Goal: Information Seeking & Learning: Learn about a topic

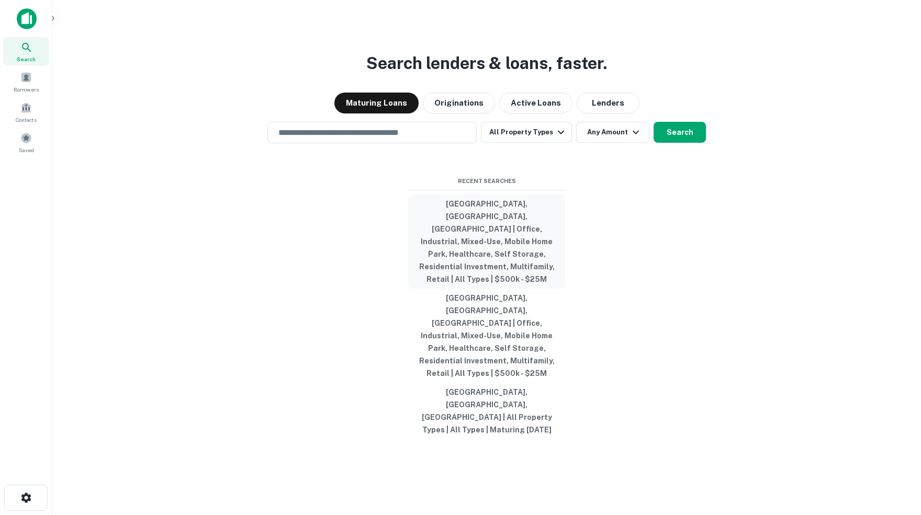
click at [469, 243] on button "[GEOGRAPHIC_DATA], [GEOGRAPHIC_DATA], [GEOGRAPHIC_DATA] | Office, Industrial, M…" at bounding box center [486, 242] width 157 height 94
type input "**********"
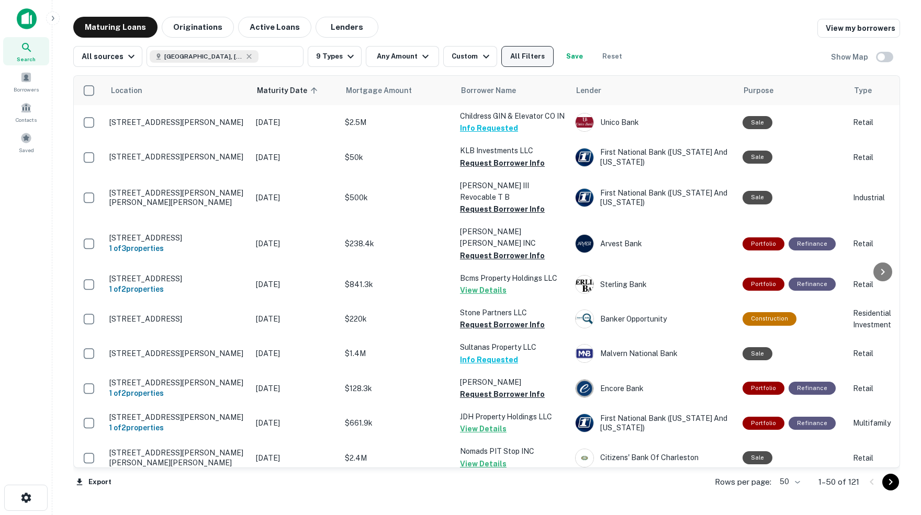
click at [536, 57] on button "All Filters" at bounding box center [527, 56] width 52 height 21
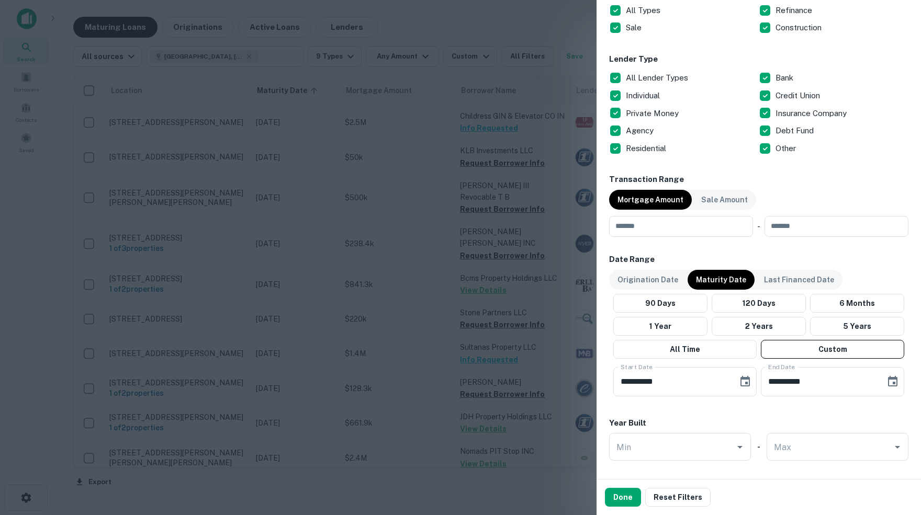
scroll to position [381, 0]
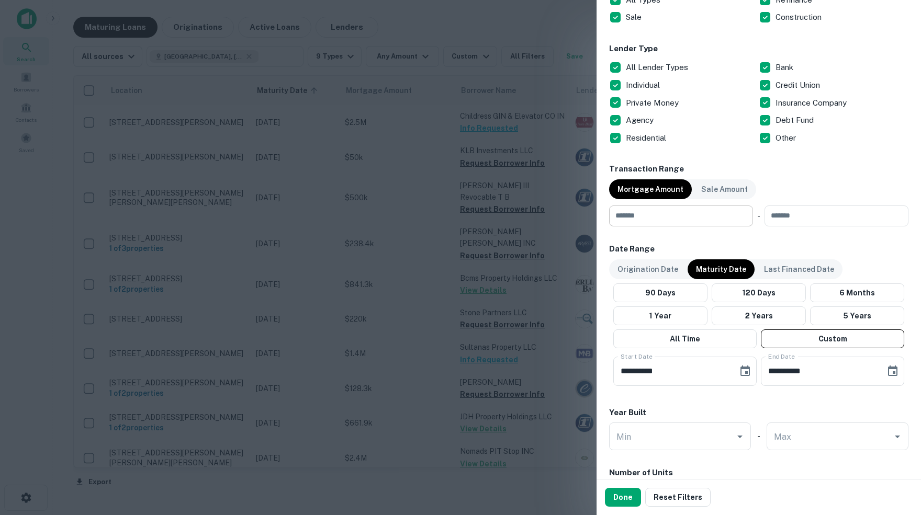
click at [667, 219] on input "number" at bounding box center [677, 216] width 137 height 21
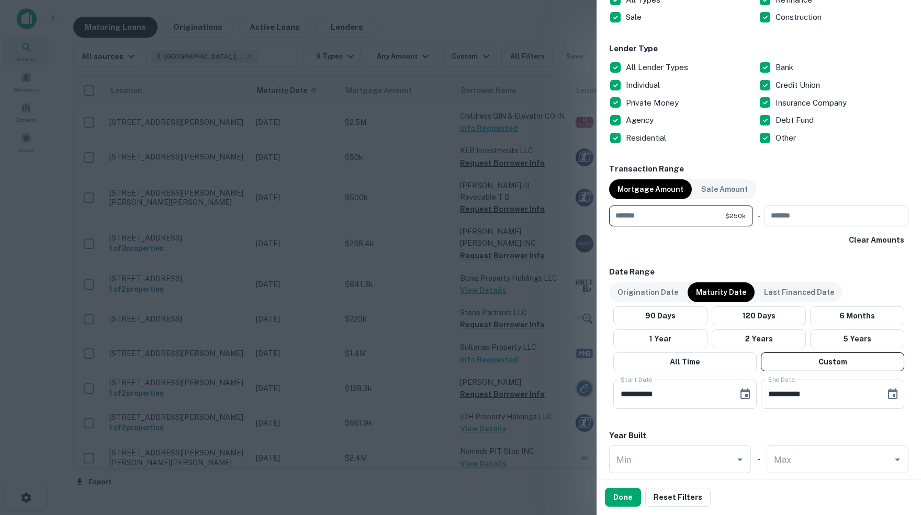
type input "******"
type input "********"
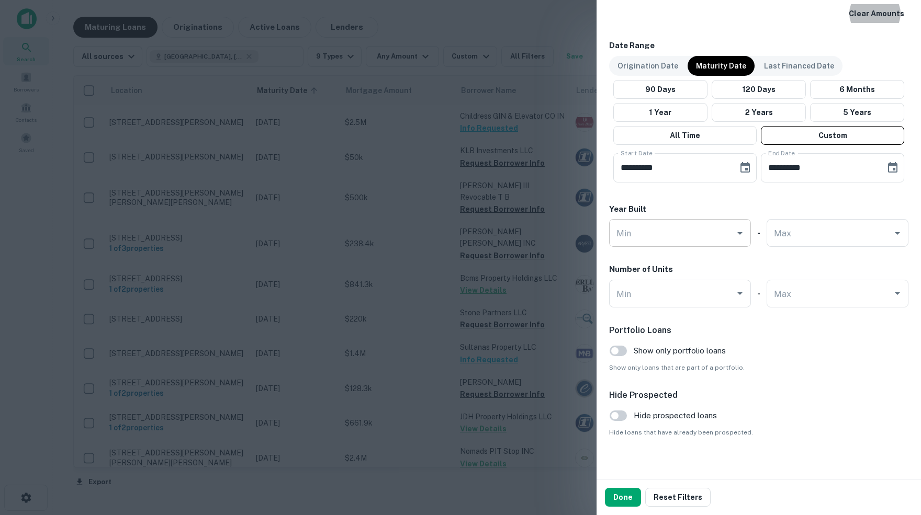
scroll to position [609, 0]
click at [741, 167] on icon "Choose date, selected date is Nov 1, 2025" at bounding box center [745, 167] width 13 height 13
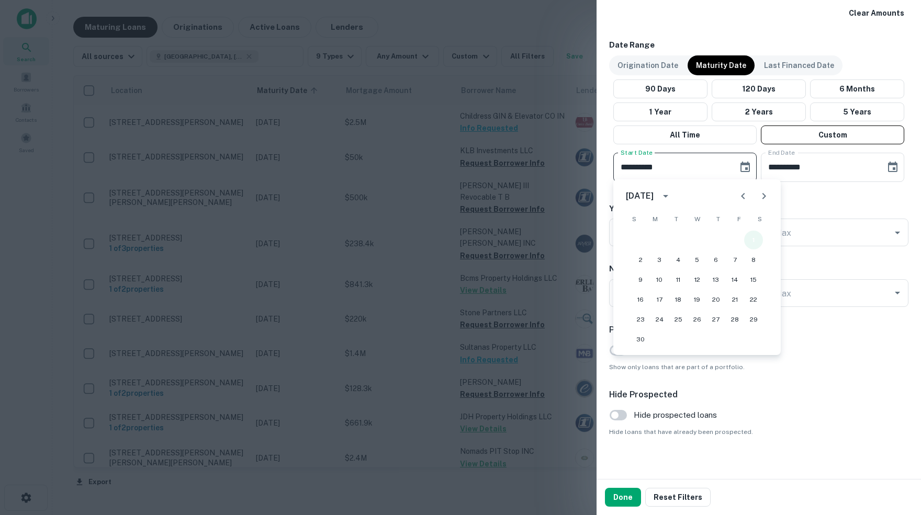
click at [754, 239] on button "1" at bounding box center [753, 240] width 19 height 19
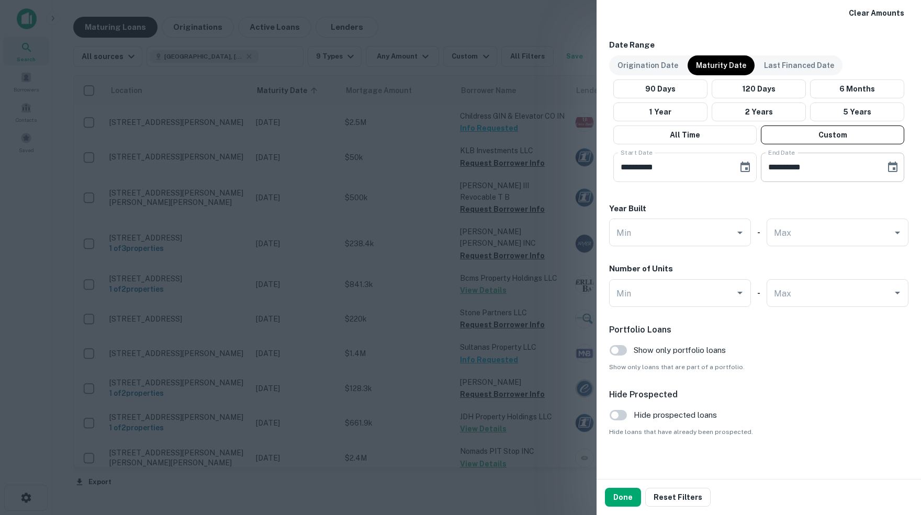
click at [892, 168] on icon "Choose date, selected date is May 31, 2026" at bounding box center [892, 167] width 13 height 13
click at [762, 343] on button "31" at bounding box center [764, 339] width 19 height 19
click at [622, 502] on button "Done" at bounding box center [623, 497] width 36 height 19
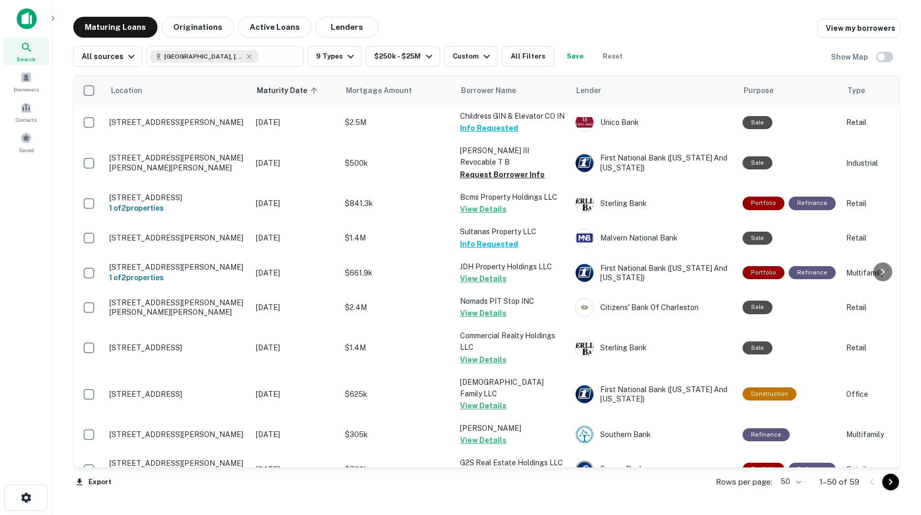
click at [791, 482] on body "Search Borrowers Contacts Saved Maturing Loans Originations Active Loans Lender…" at bounding box center [460, 257] width 921 height 515
click at [790, 494] on li "100" at bounding box center [786, 494] width 30 height 19
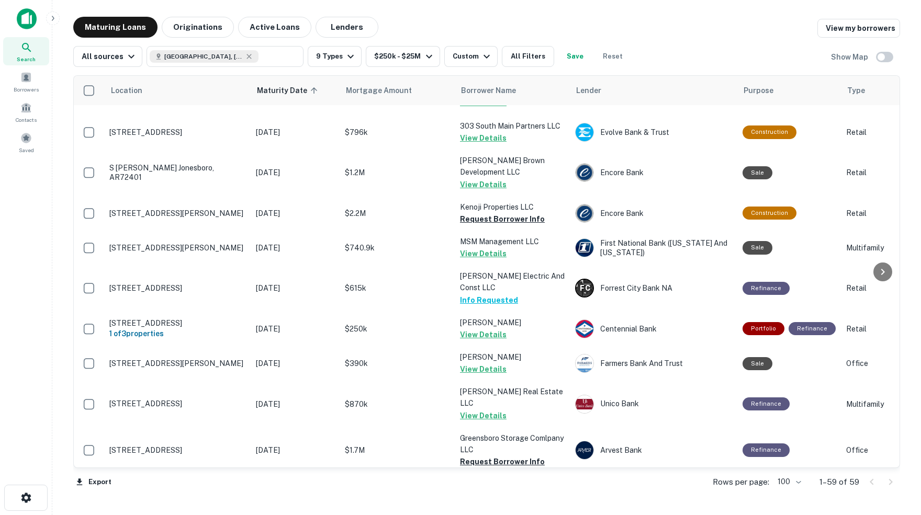
scroll to position [713, 0]
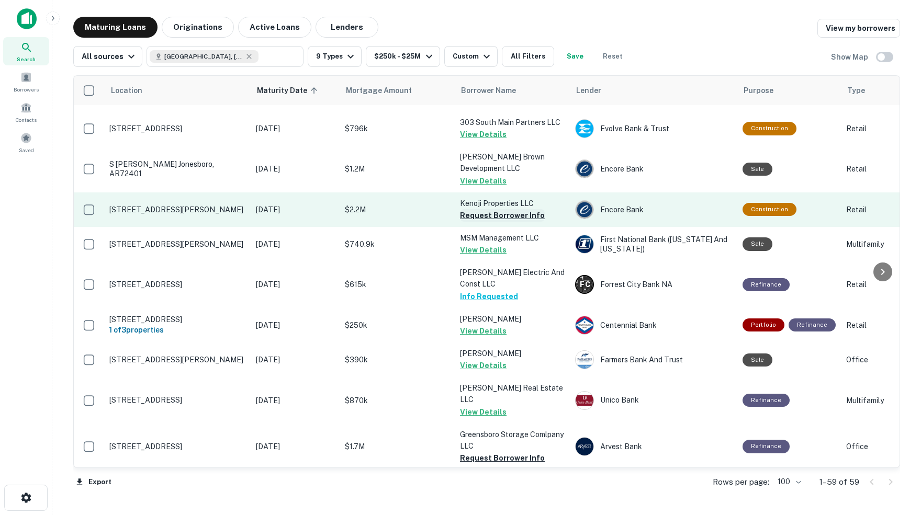
click at [496, 209] on button "Request Borrower Info" at bounding box center [502, 215] width 85 height 13
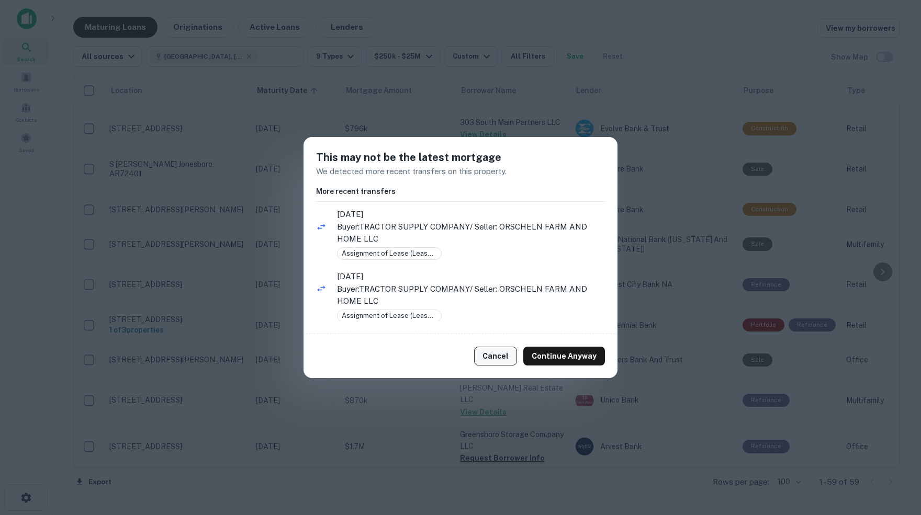
click at [503, 358] on button "Cancel" at bounding box center [495, 356] width 43 height 19
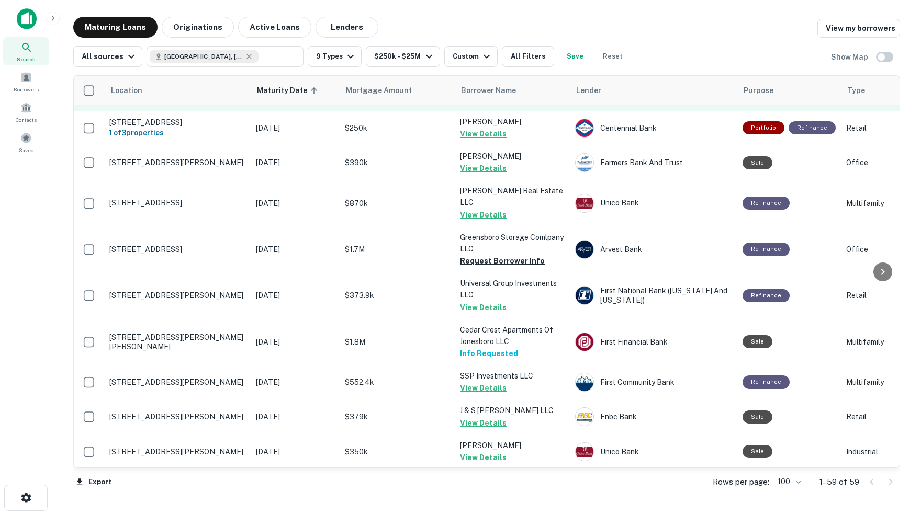
scroll to position [913, 0]
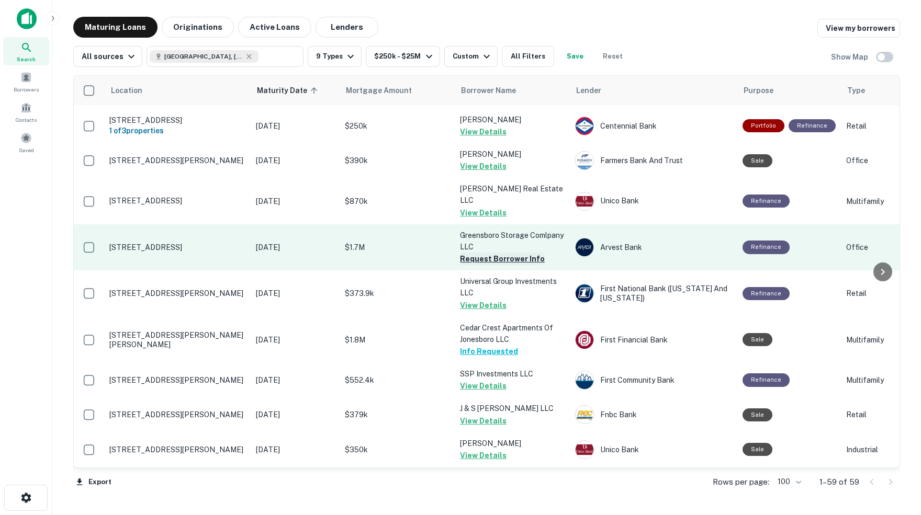
click at [468, 253] on button "Request Borrower Info" at bounding box center [502, 259] width 85 height 13
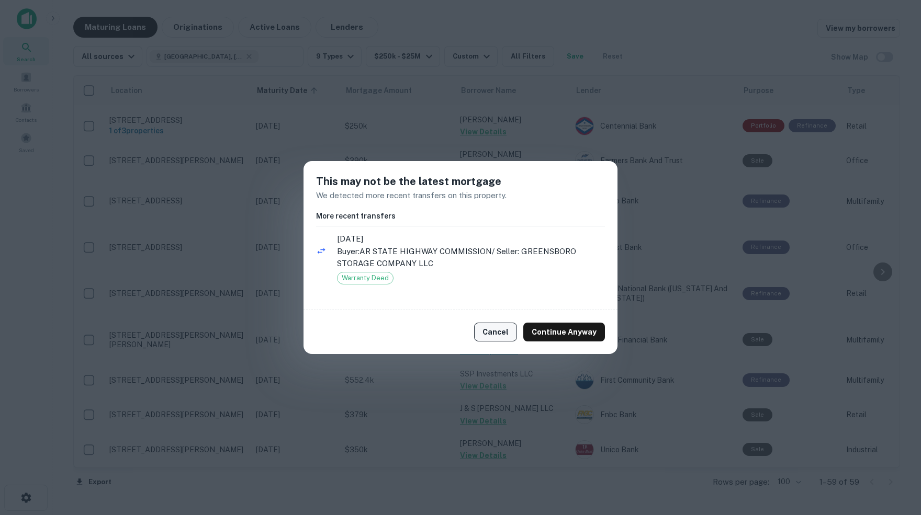
click at [494, 331] on button "Cancel" at bounding box center [495, 332] width 43 height 19
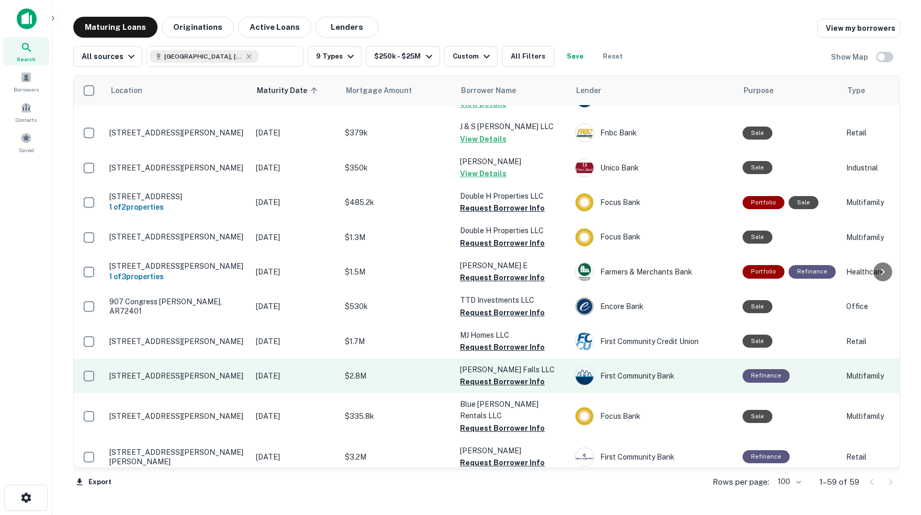
scroll to position [1195, 0]
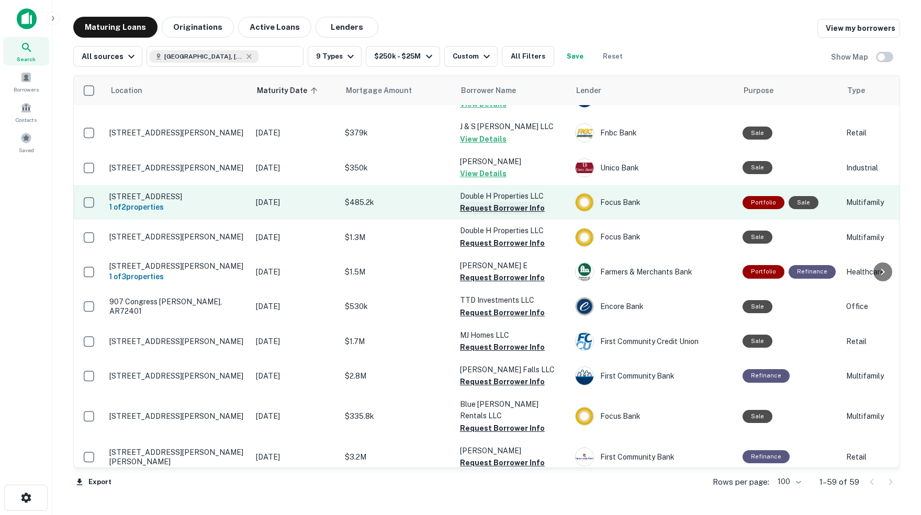
click at [491, 202] on button "Request Borrower Info" at bounding box center [502, 208] width 85 height 13
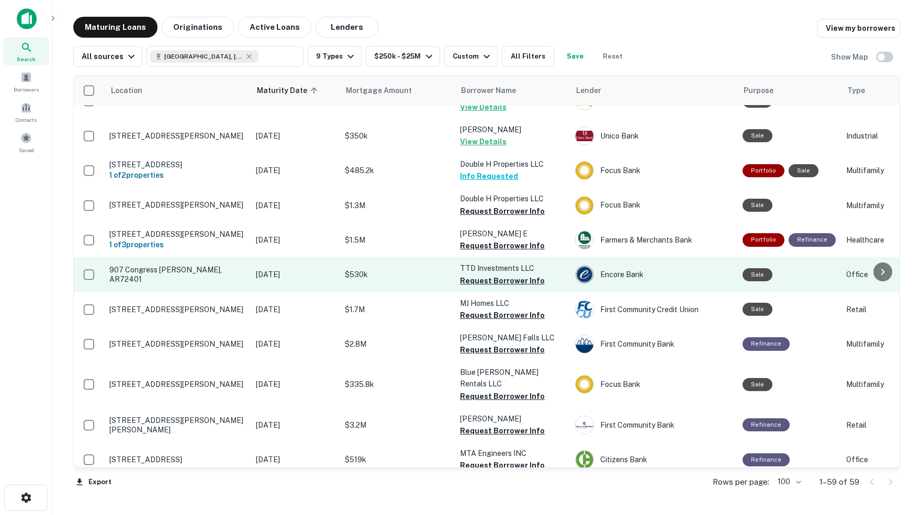
scroll to position [1228, 0]
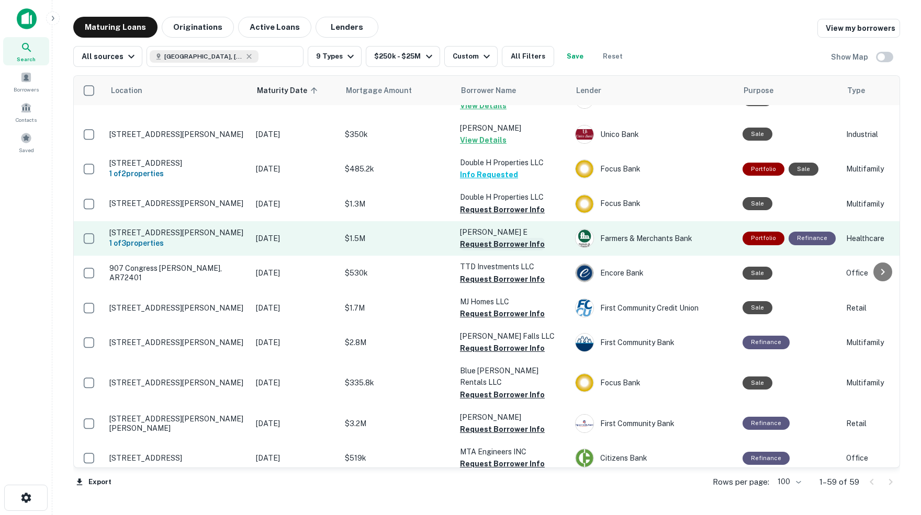
click at [497, 238] on button "Request Borrower Info" at bounding box center [502, 244] width 85 height 13
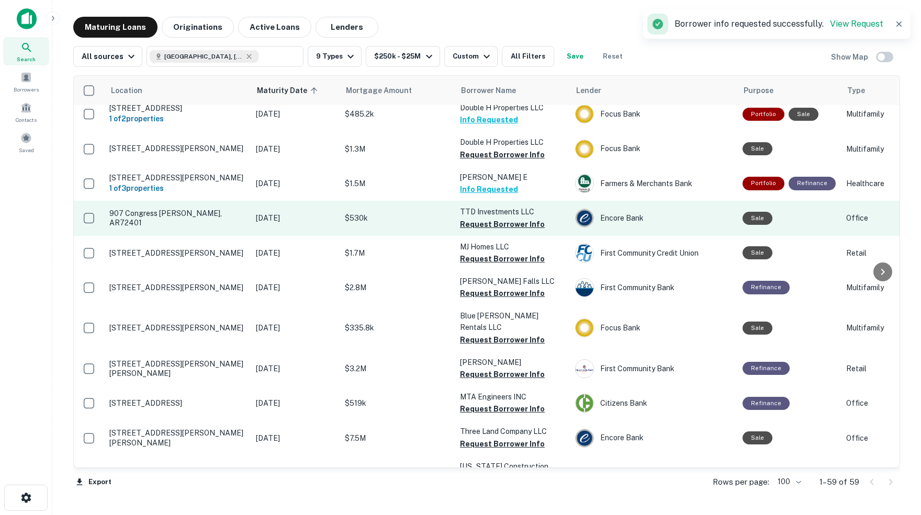
scroll to position [1283, 0]
click at [481, 218] on button "Request Borrower Info" at bounding box center [502, 224] width 85 height 13
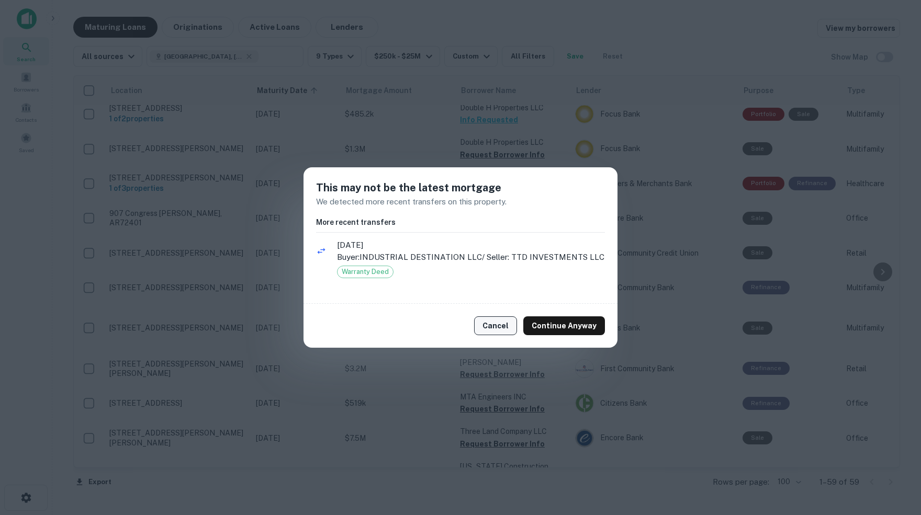
click at [504, 325] on button "Cancel" at bounding box center [495, 326] width 43 height 19
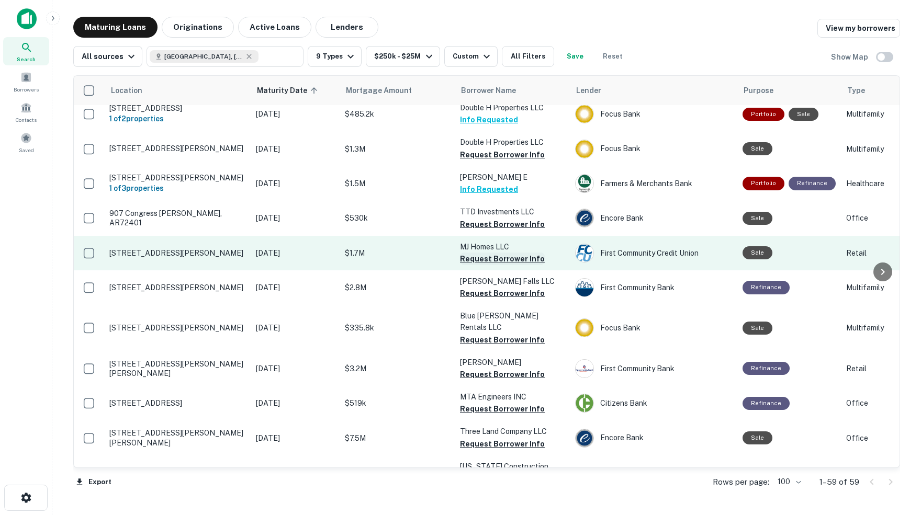
click at [487, 253] on button "Request Borrower Info" at bounding box center [502, 259] width 85 height 13
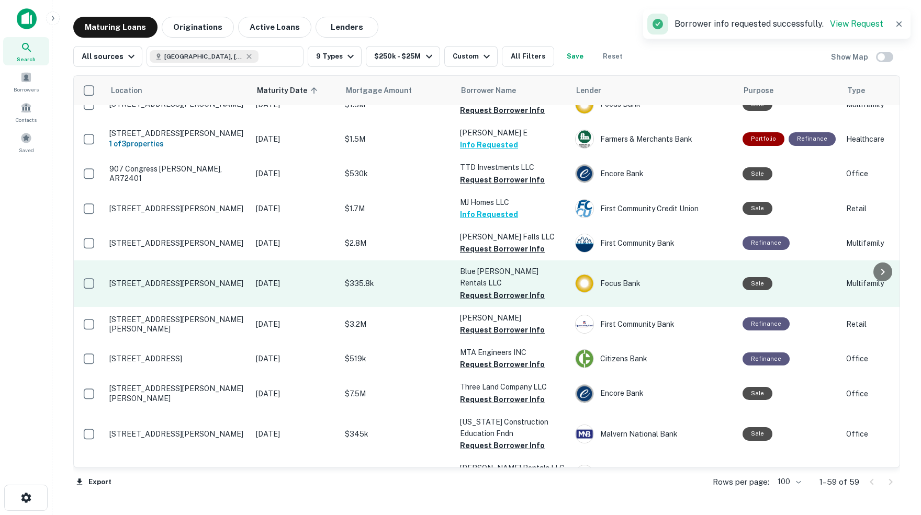
scroll to position [1331, 0]
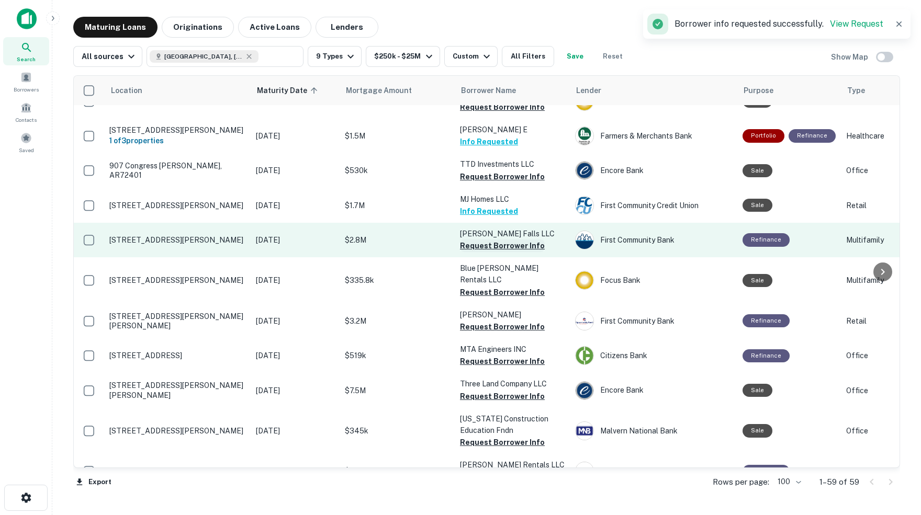
click at [481, 240] on button "Request Borrower Info" at bounding box center [502, 246] width 85 height 13
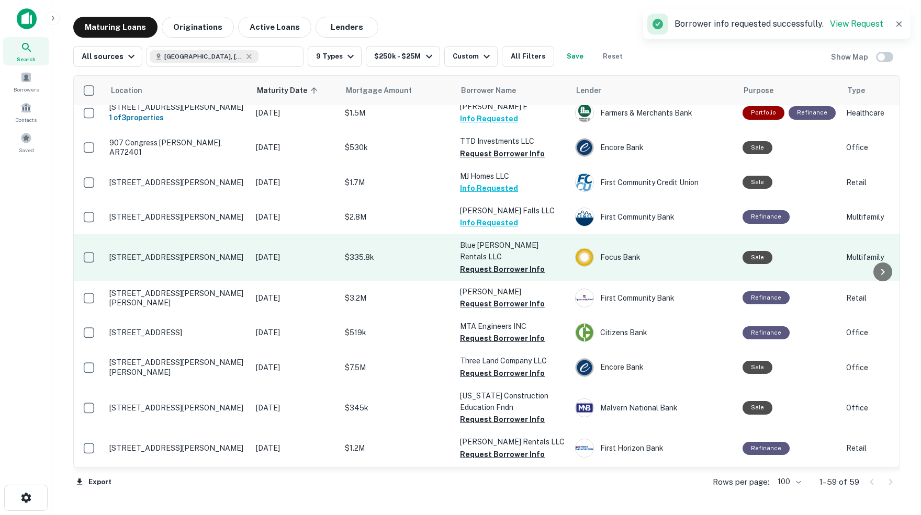
scroll to position [1362, 0]
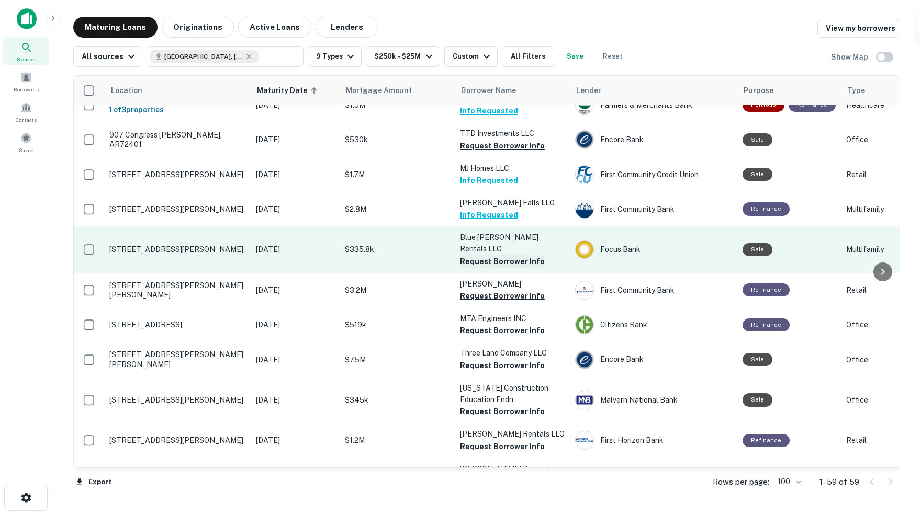
click at [508, 255] on button "Request Borrower Info" at bounding box center [502, 261] width 85 height 13
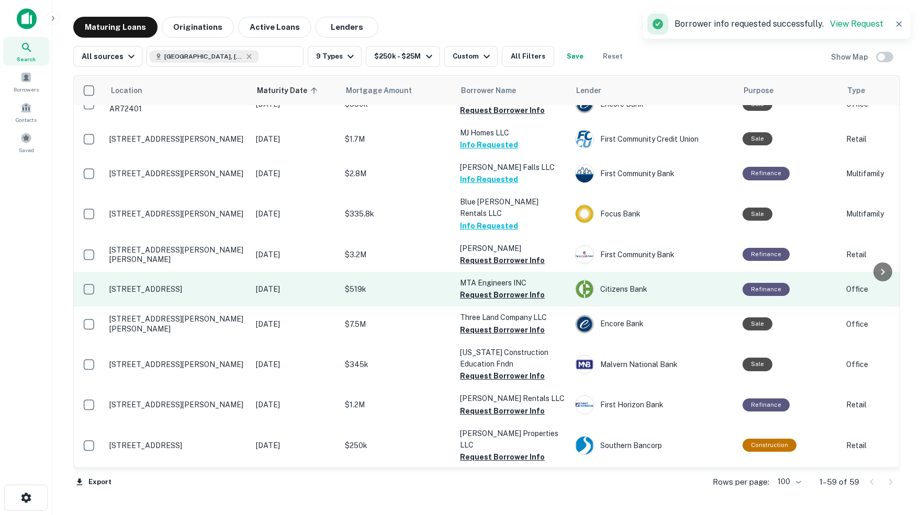
scroll to position [1400, 0]
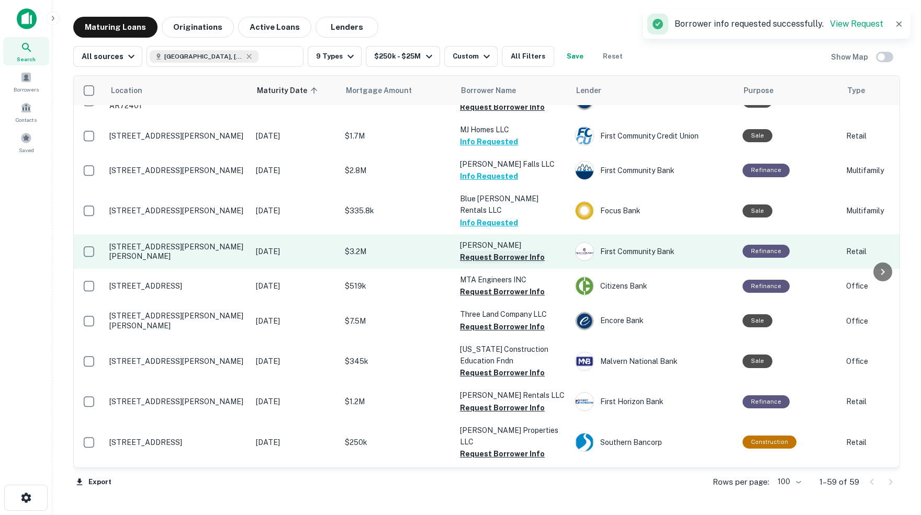
click at [503, 251] on button "Request Borrower Info" at bounding box center [502, 257] width 85 height 13
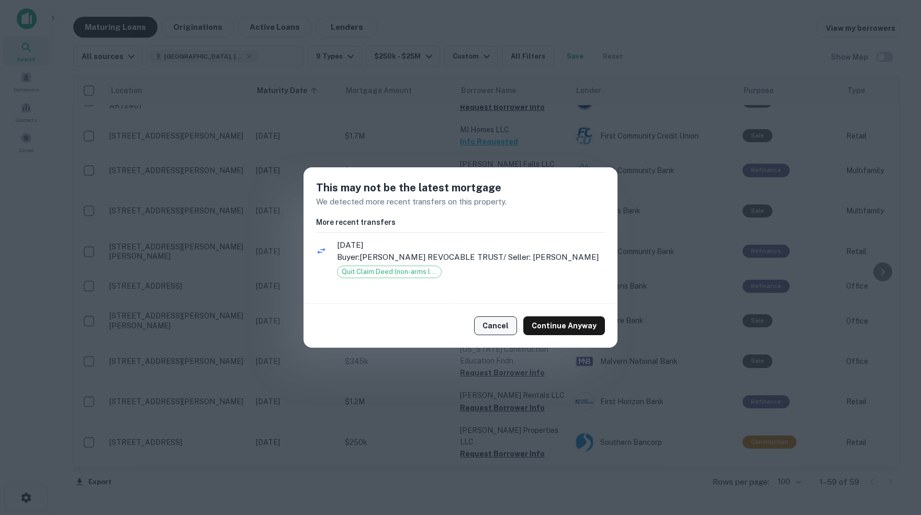
click at [499, 325] on button "Cancel" at bounding box center [495, 326] width 43 height 19
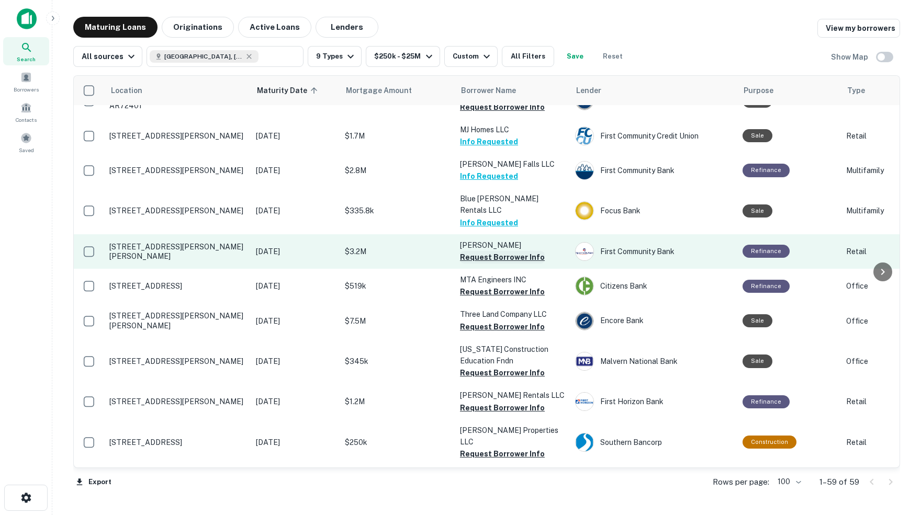
click at [479, 251] on button "Request Borrower Info" at bounding box center [502, 257] width 85 height 13
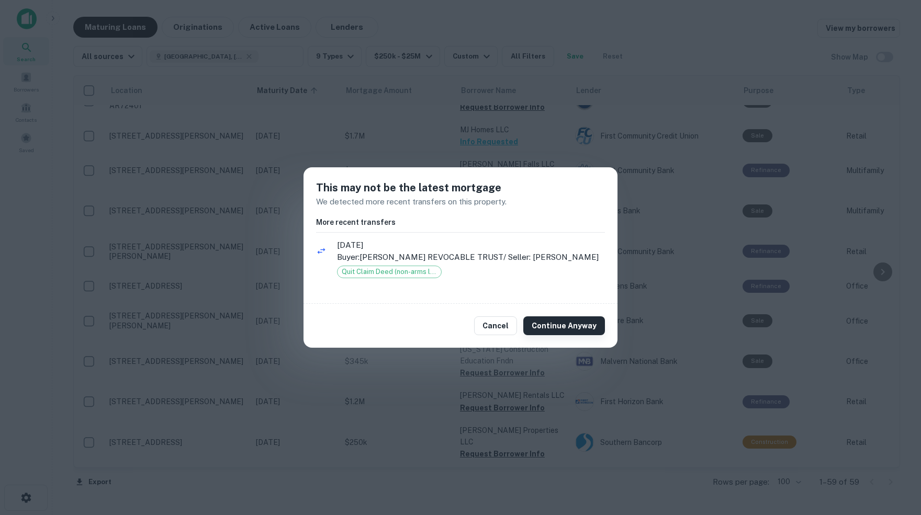
click at [560, 327] on button "Continue Anyway" at bounding box center [564, 326] width 82 height 19
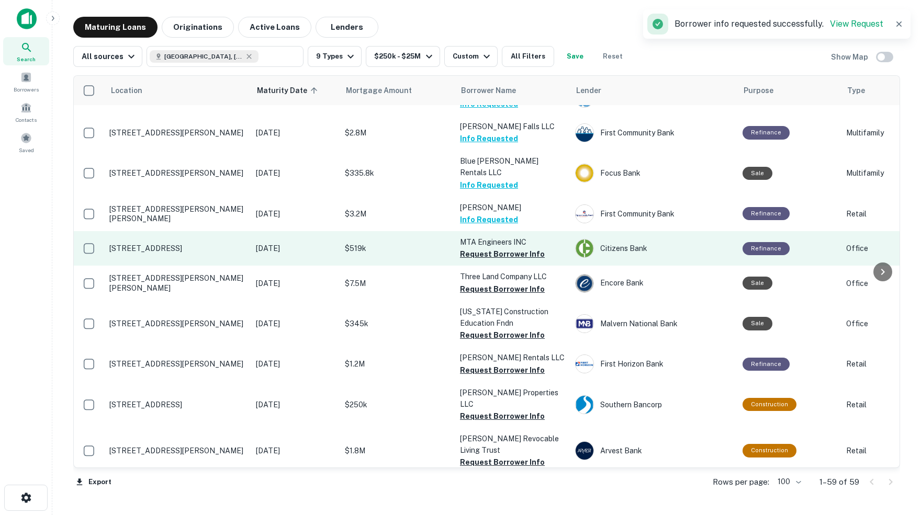
scroll to position [1439, 0]
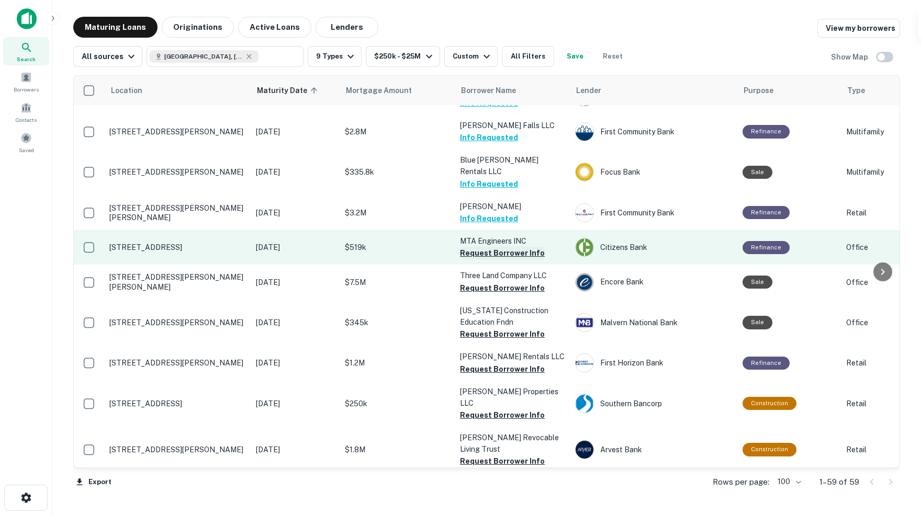
click at [486, 247] on button "Request Borrower Info" at bounding box center [502, 253] width 85 height 13
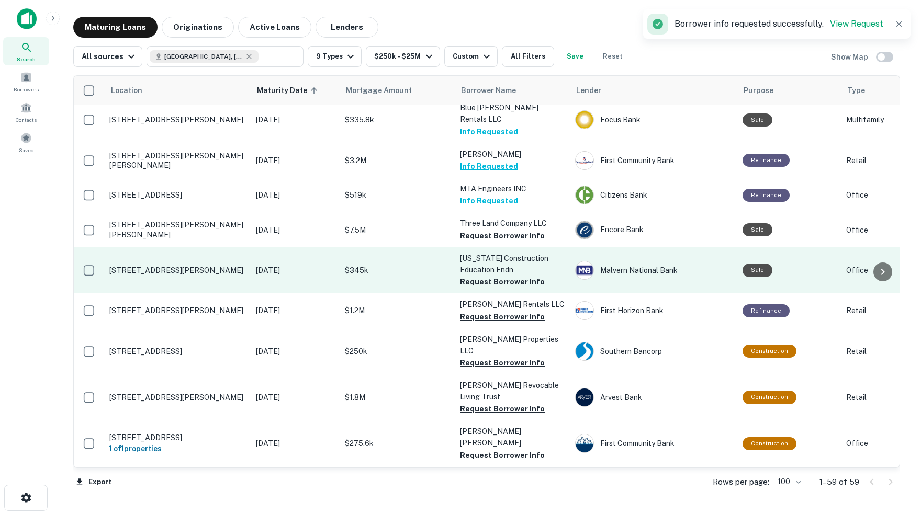
scroll to position [1495, 0]
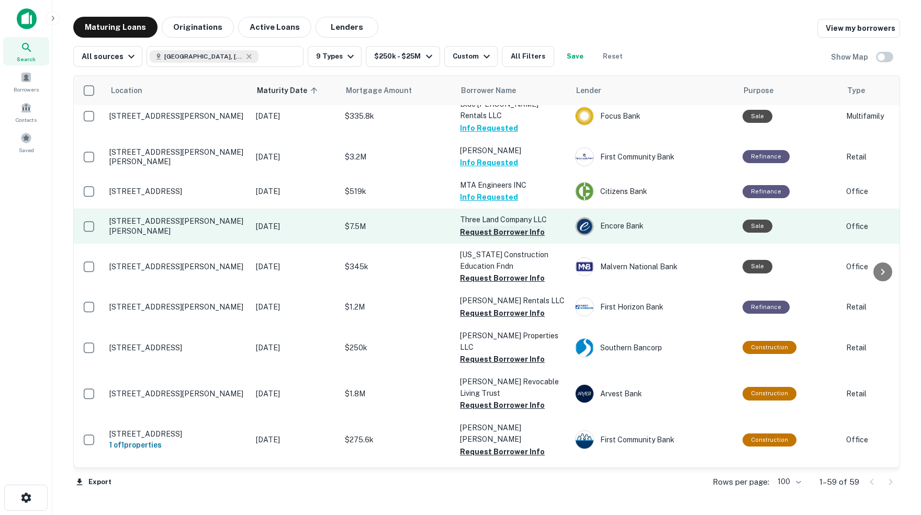
click at [489, 226] on button "Request Borrower Info" at bounding box center [502, 232] width 85 height 13
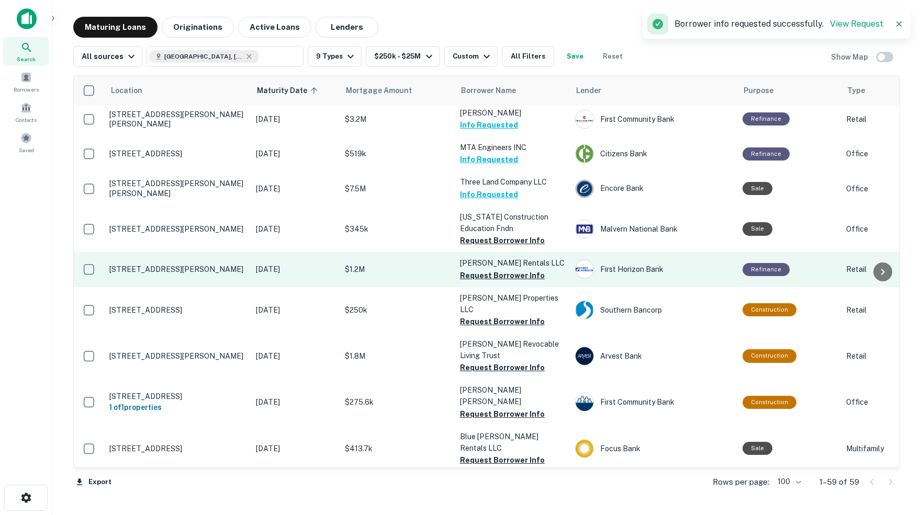
scroll to position [1536, 0]
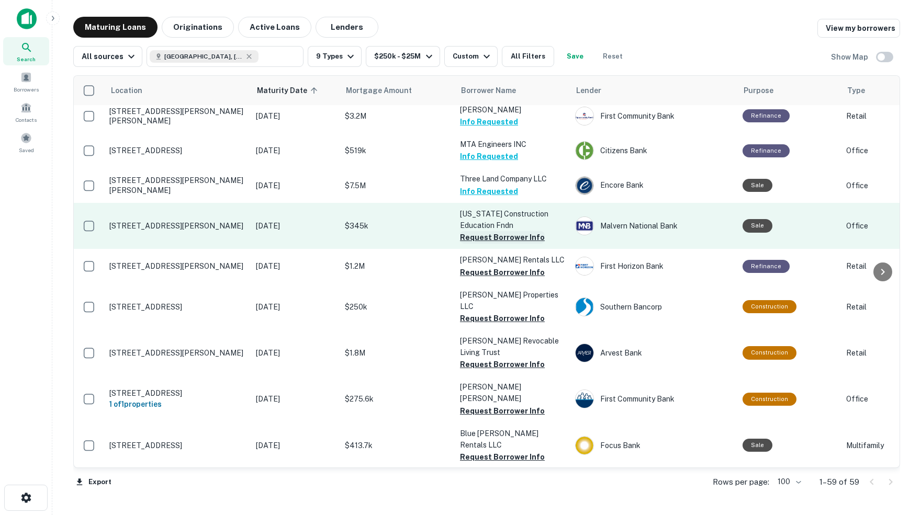
click at [504, 231] on button "Request Borrower Info" at bounding box center [502, 237] width 85 height 13
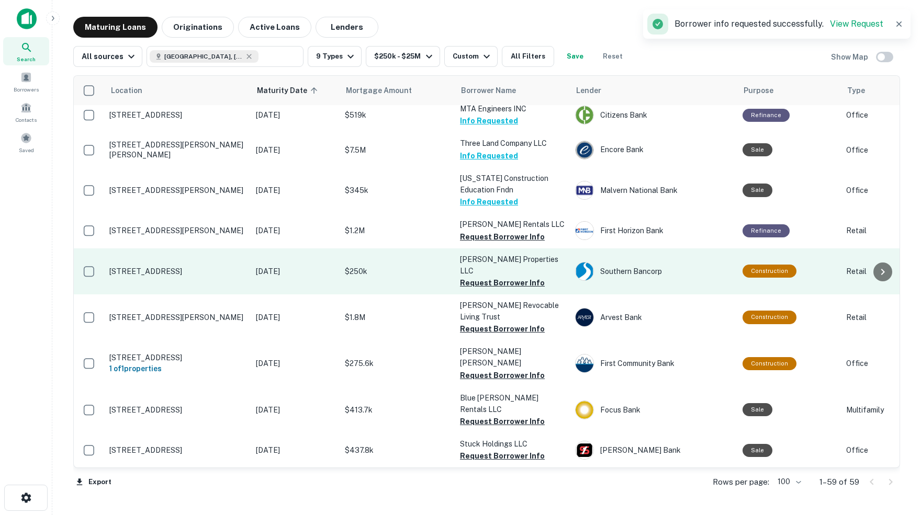
scroll to position [1579, 0]
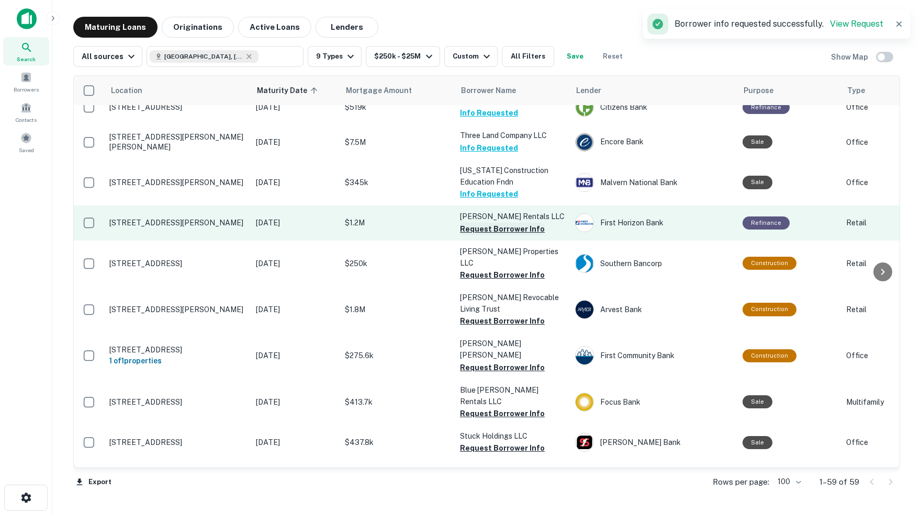
click at [508, 223] on button "Request Borrower Info" at bounding box center [502, 229] width 85 height 13
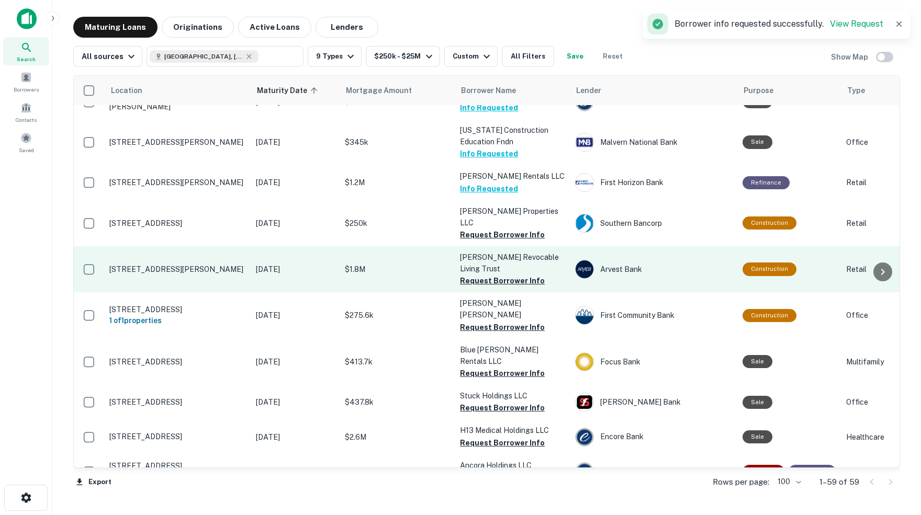
scroll to position [1623, 0]
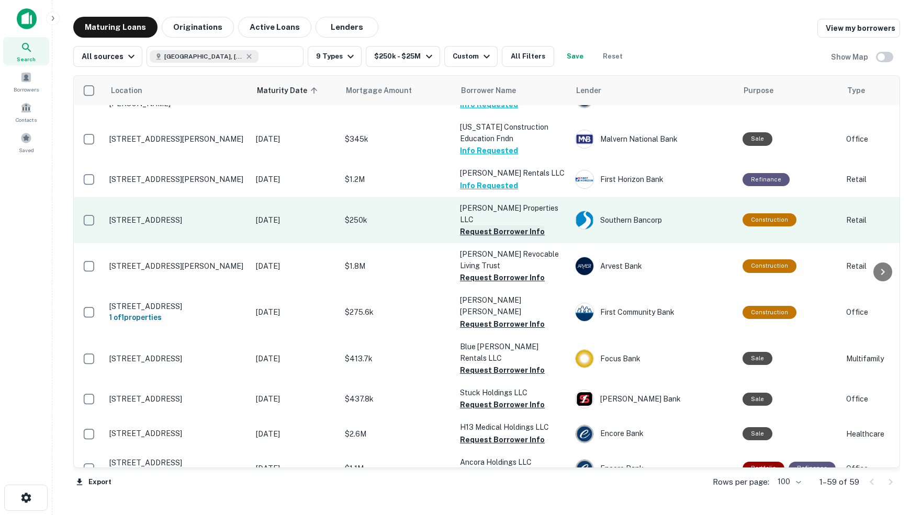
click at [490, 226] on button "Request Borrower Info" at bounding box center [502, 232] width 85 height 13
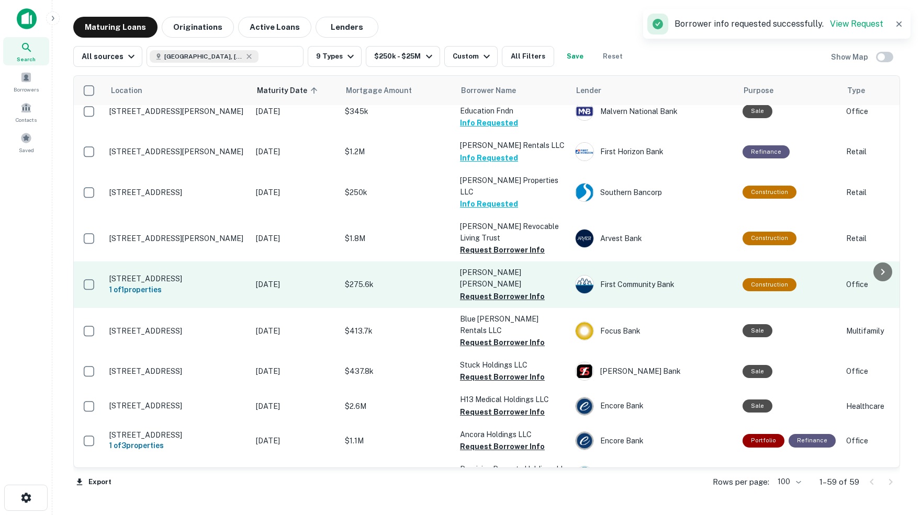
scroll to position [1652, 0]
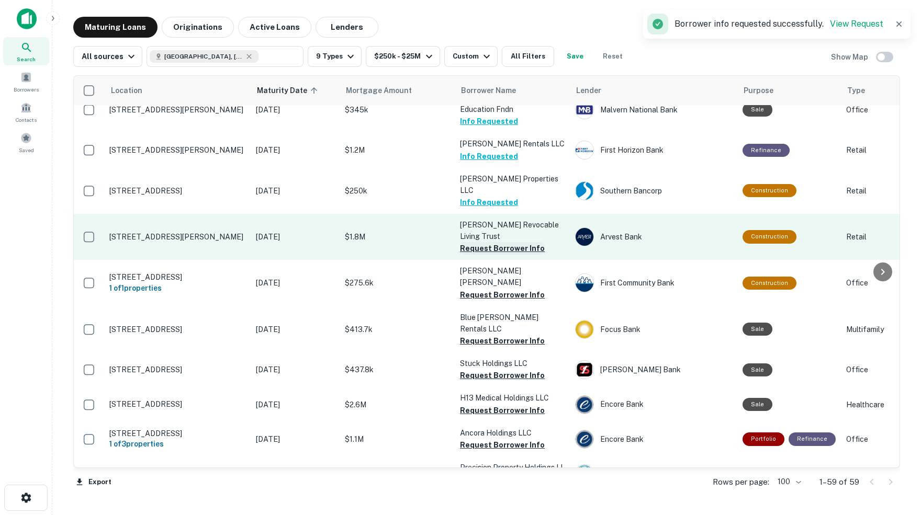
click at [509, 242] on button "Request Borrower Info" at bounding box center [502, 248] width 85 height 13
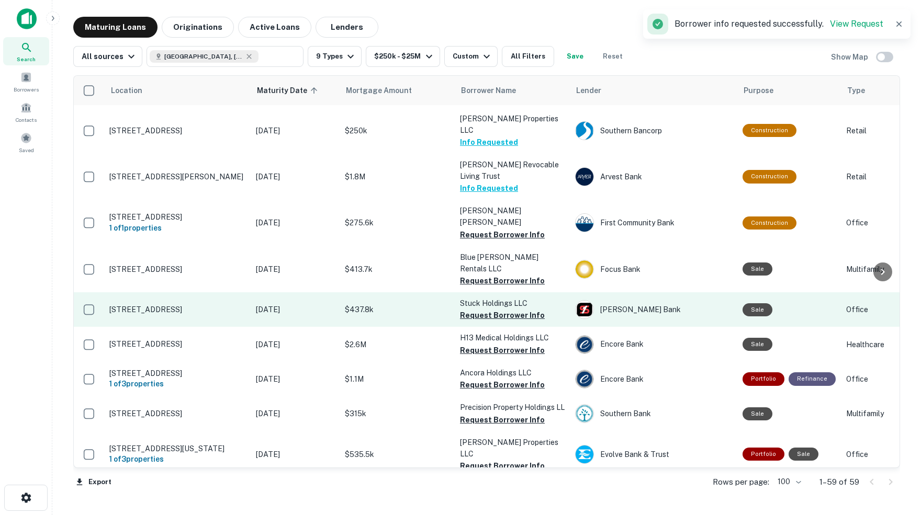
scroll to position [1715, 0]
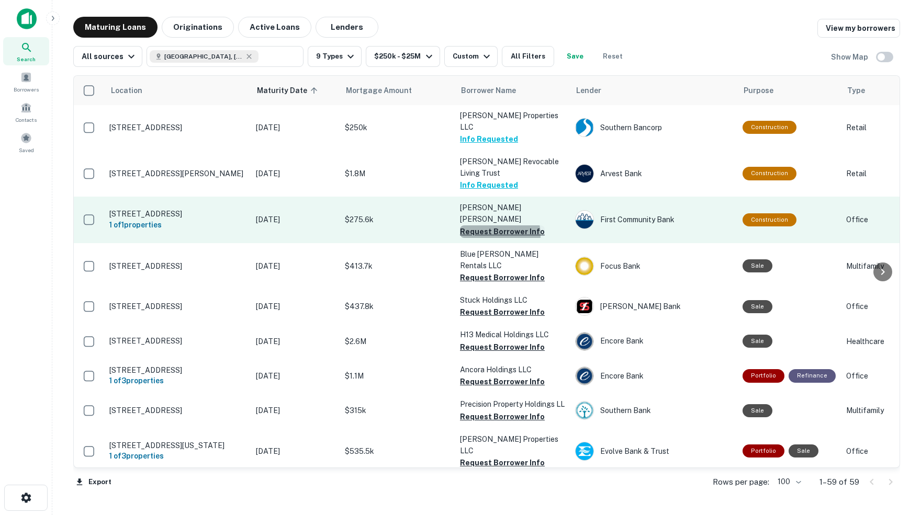
click at [499, 226] on button "Request Borrower Info" at bounding box center [502, 232] width 85 height 13
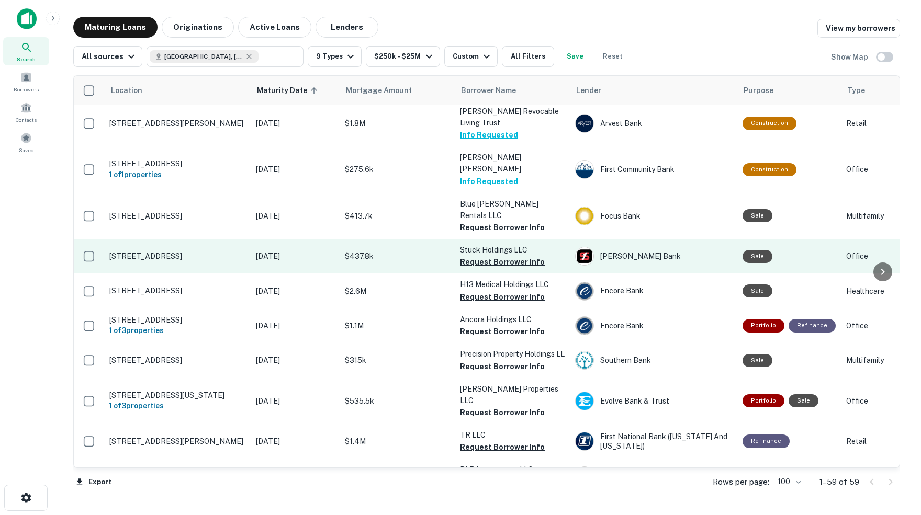
scroll to position [1767, 0]
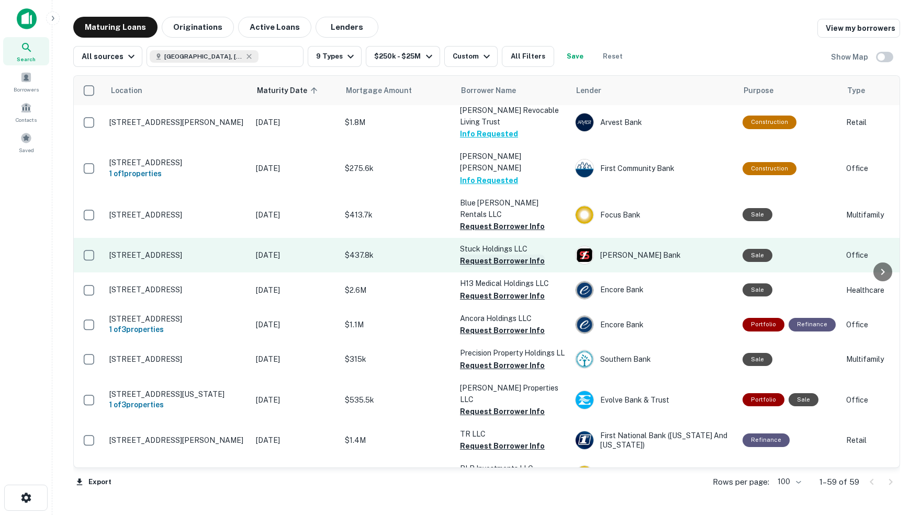
click at [496, 255] on button "Request Borrower Info" at bounding box center [502, 261] width 85 height 13
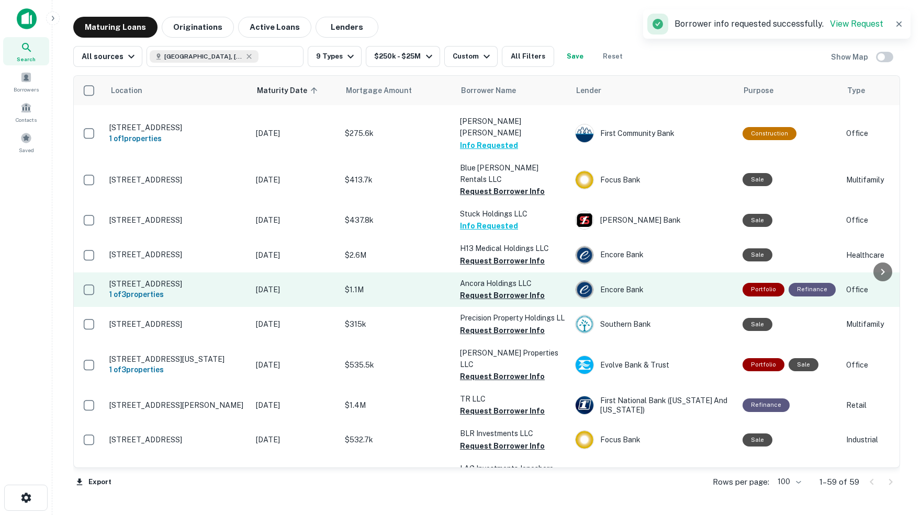
scroll to position [1801, 0]
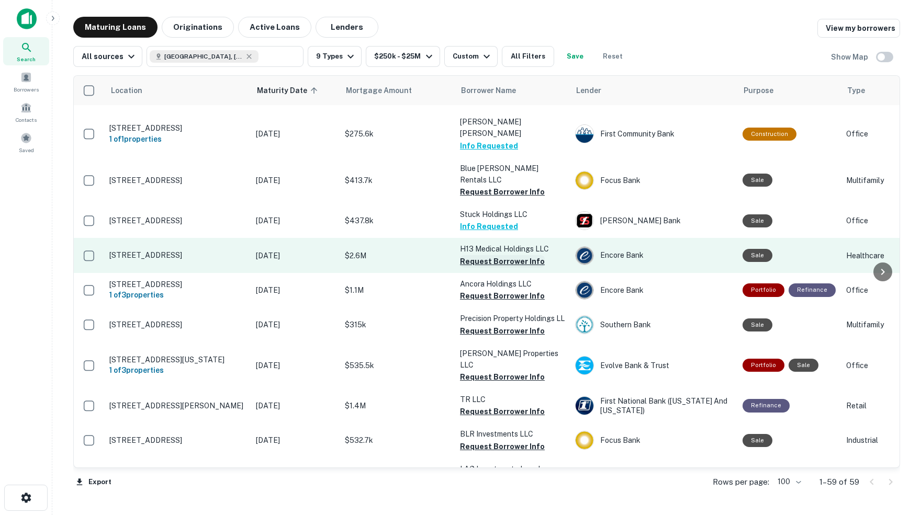
click at [498, 255] on button "Request Borrower Info" at bounding box center [502, 261] width 85 height 13
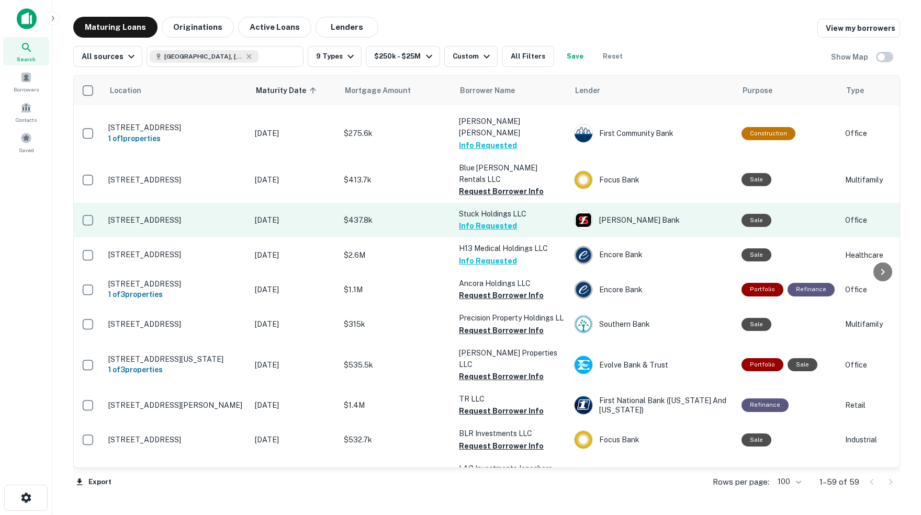
scroll to position [1801, 1]
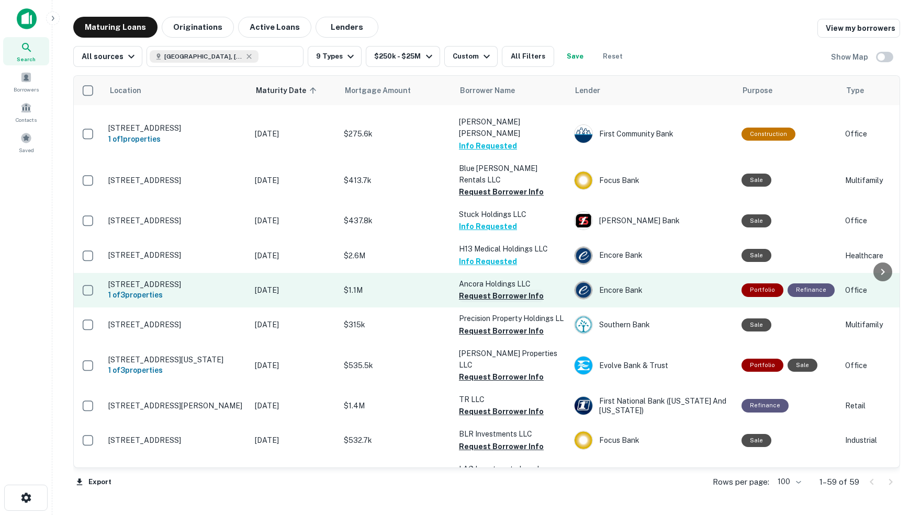
click at [477, 290] on button "Request Borrower Info" at bounding box center [501, 296] width 85 height 13
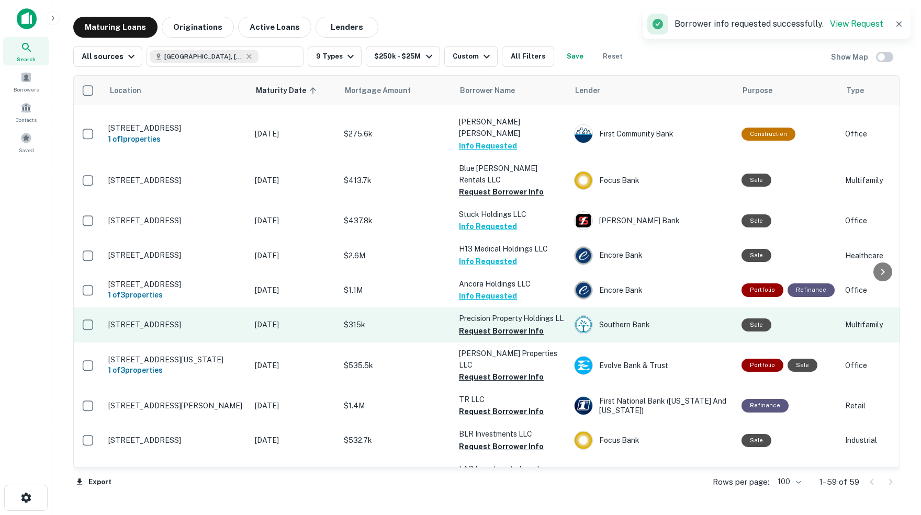
scroll to position [0, 0]
click at [504, 325] on button "Request Borrower Info" at bounding box center [501, 331] width 85 height 13
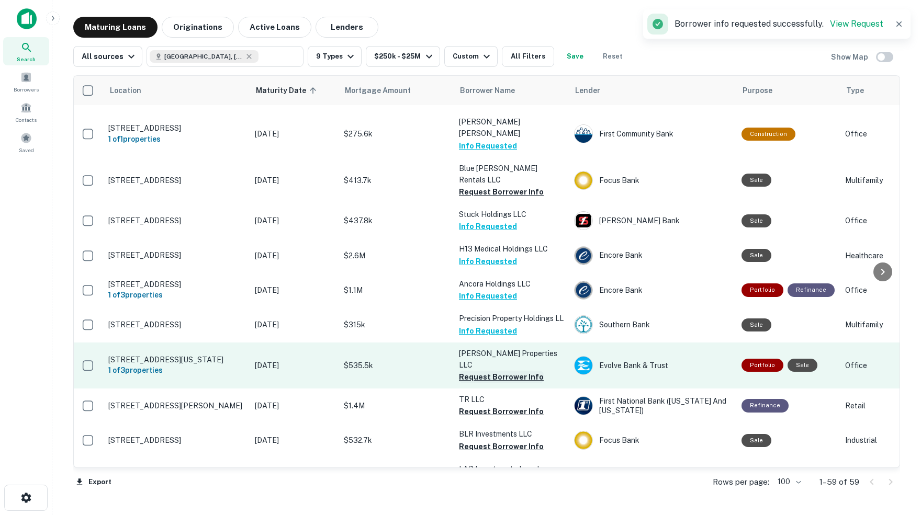
click at [498, 371] on button "Request Borrower Info" at bounding box center [501, 377] width 85 height 13
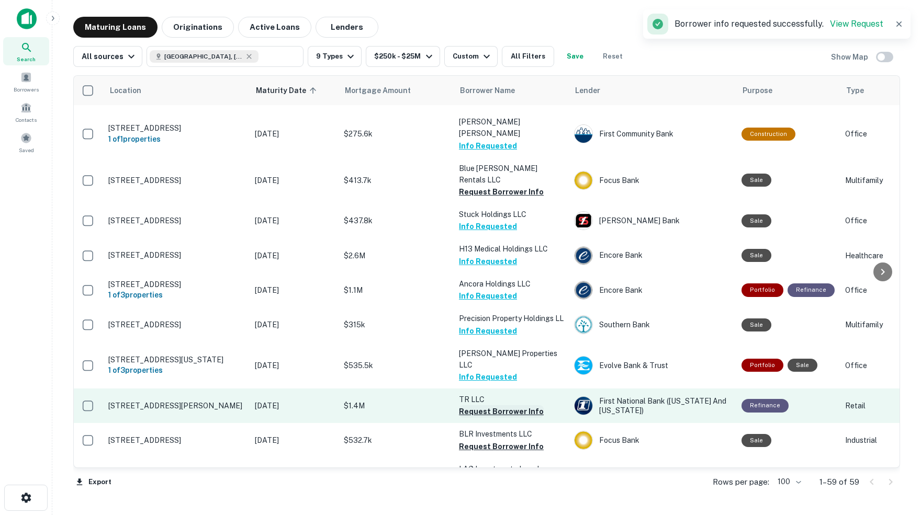
click at [493, 406] on button "Request Borrower Info" at bounding box center [501, 412] width 85 height 13
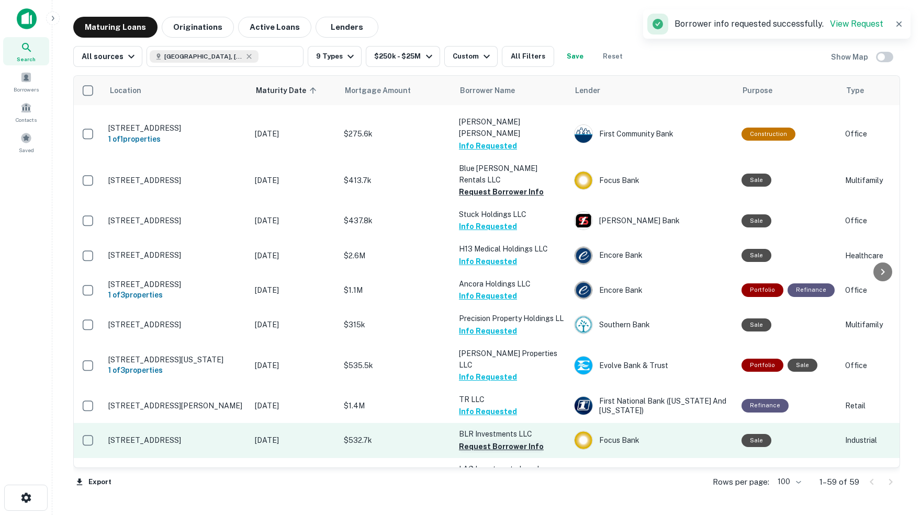
click at [503, 441] on button "Request Borrower Info" at bounding box center [501, 447] width 85 height 13
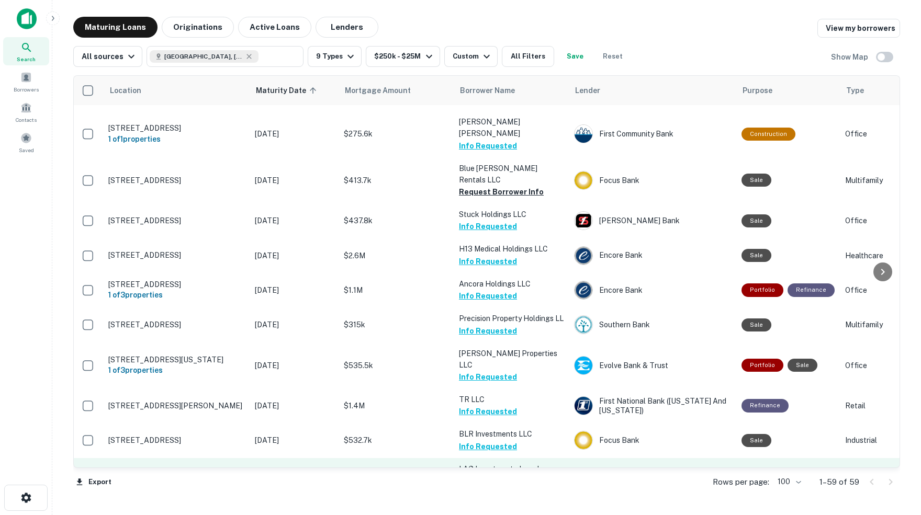
click at [518, 487] on button "Request Borrower Info" at bounding box center [501, 493] width 85 height 13
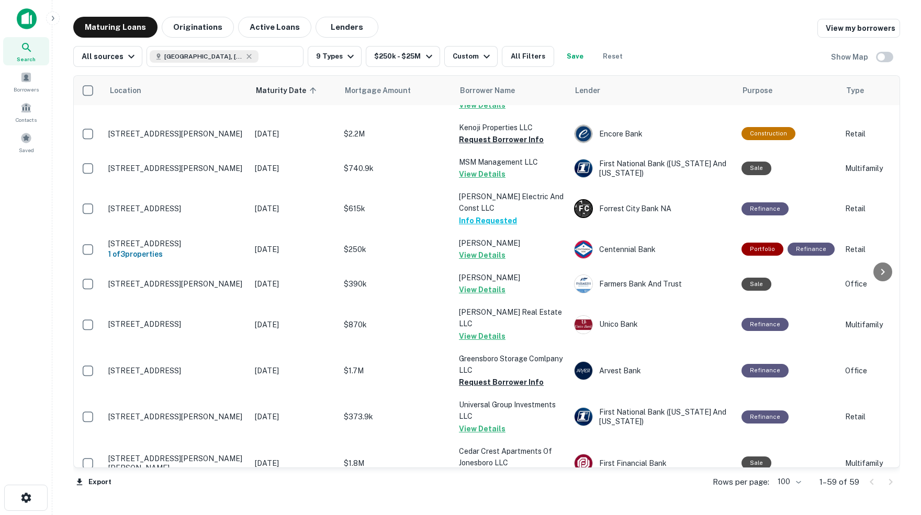
scroll to position [776, 1]
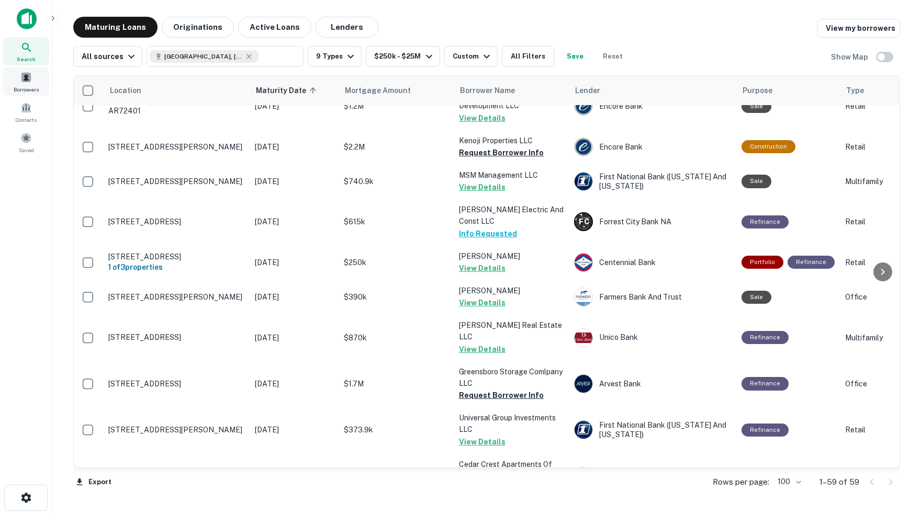
click at [24, 82] on span at bounding box center [26, 78] width 12 height 12
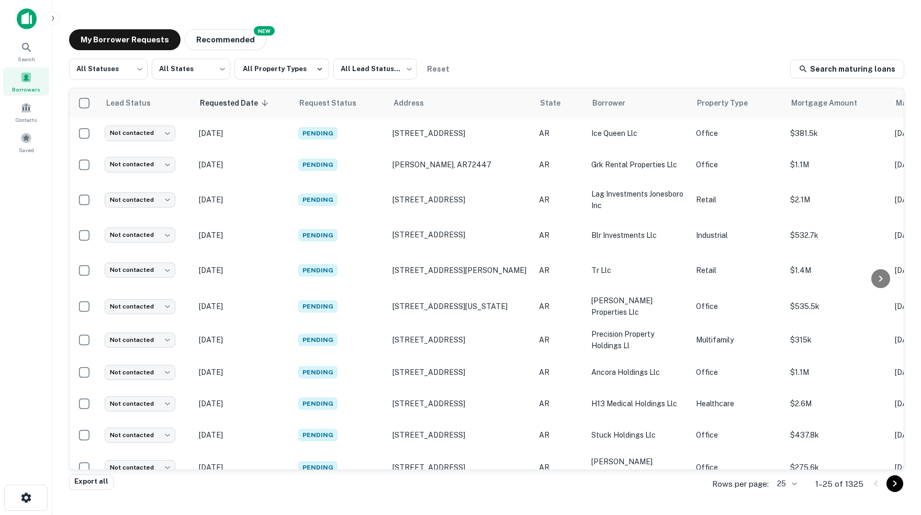
scroll to position [0, 1]
click at [25, 47] on icon at bounding box center [26, 47] width 13 height 13
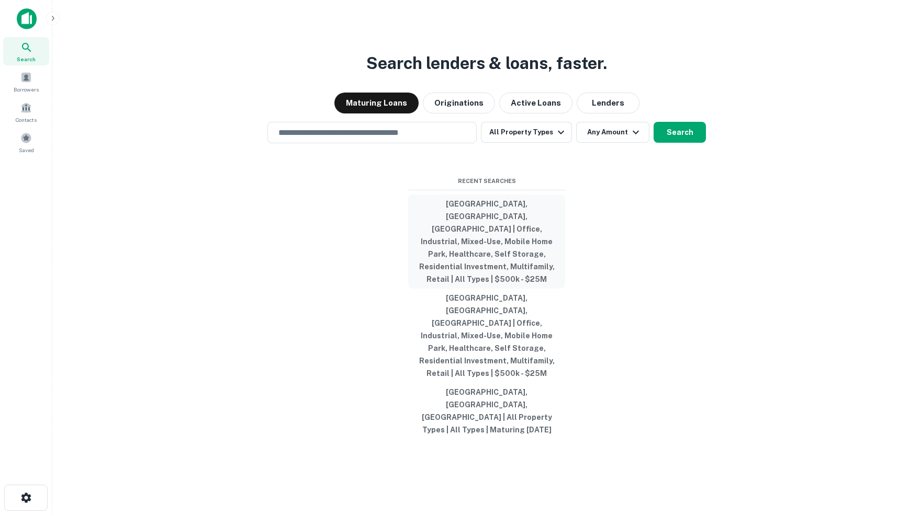
click at [476, 245] on button "[GEOGRAPHIC_DATA], [GEOGRAPHIC_DATA], [GEOGRAPHIC_DATA] | Office, Industrial, M…" at bounding box center [486, 242] width 157 height 94
type input "**********"
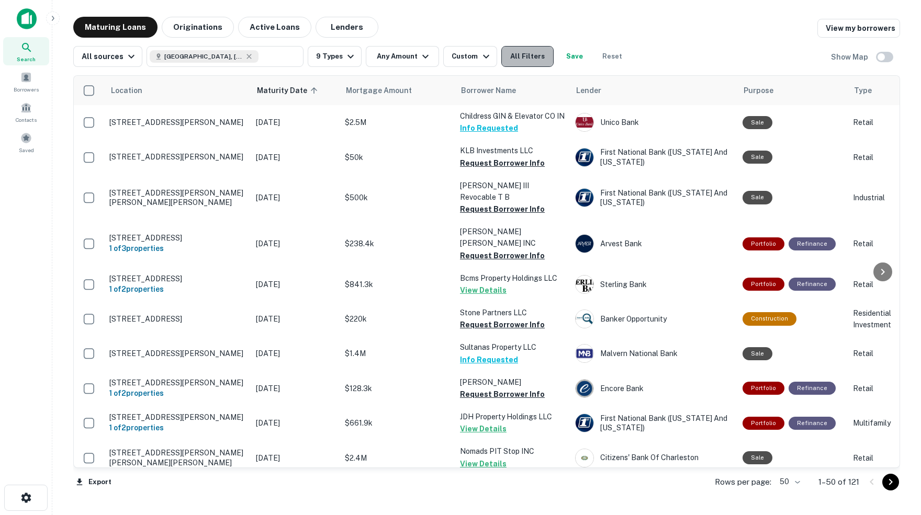
click at [540, 61] on button "All Filters" at bounding box center [527, 56] width 52 height 21
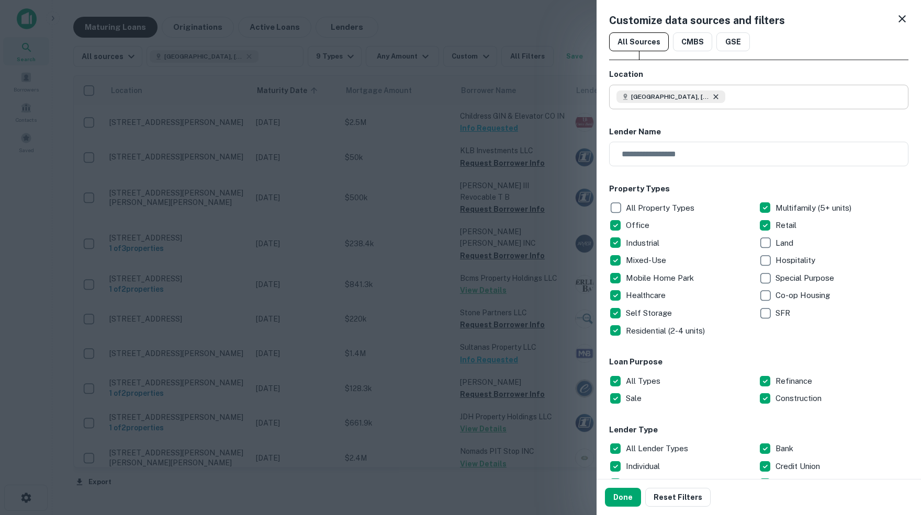
click at [717, 98] on icon at bounding box center [716, 97] width 8 height 8
click at [671, 98] on input "text" at bounding box center [762, 97] width 292 height 25
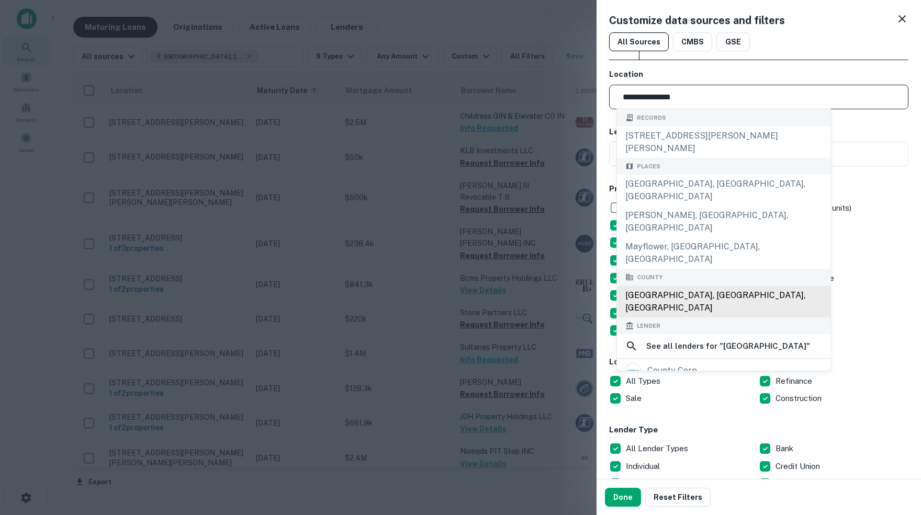
click at [703, 286] on div "Faulkner County, AR, USA" at bounding box center [723, 301] width 213 height 31
type input "**********"
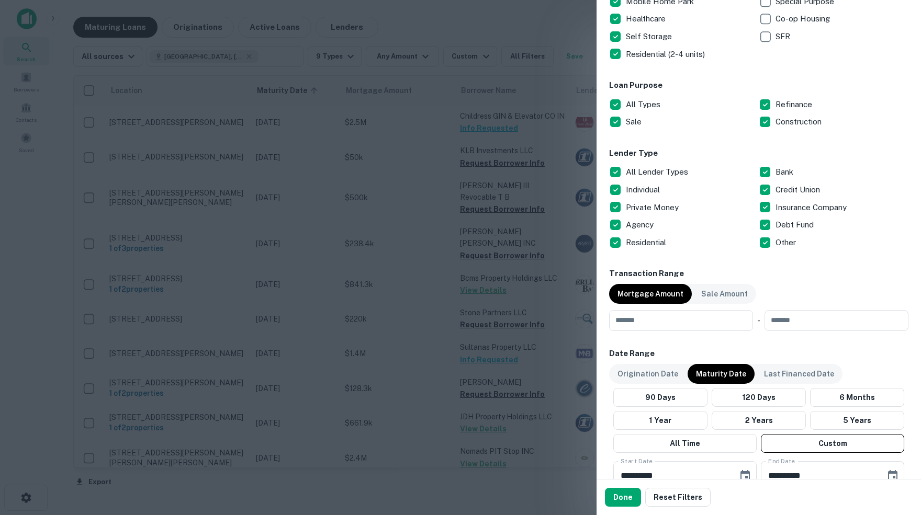
scroll to position [278, 0]
click at [667, 318] on input "number" at bounding box center [677, 319] width 137 height 21
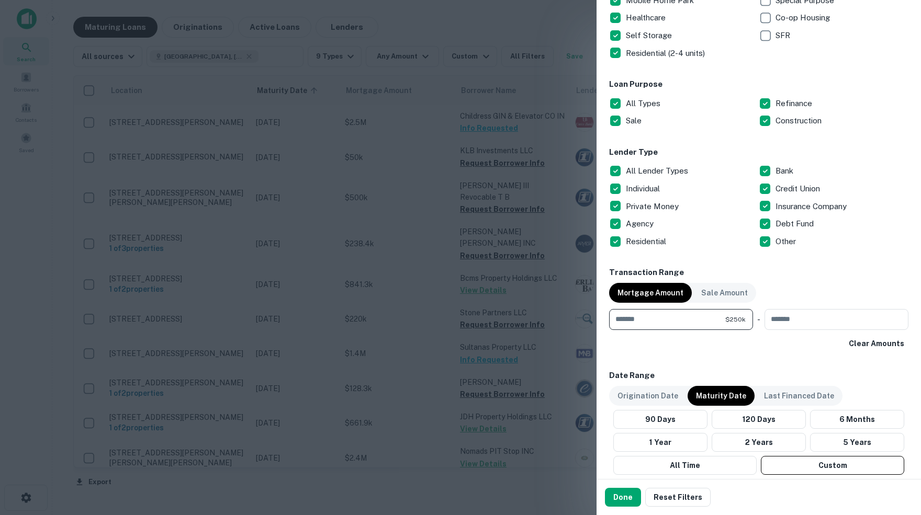
type input "******"
type input "********"
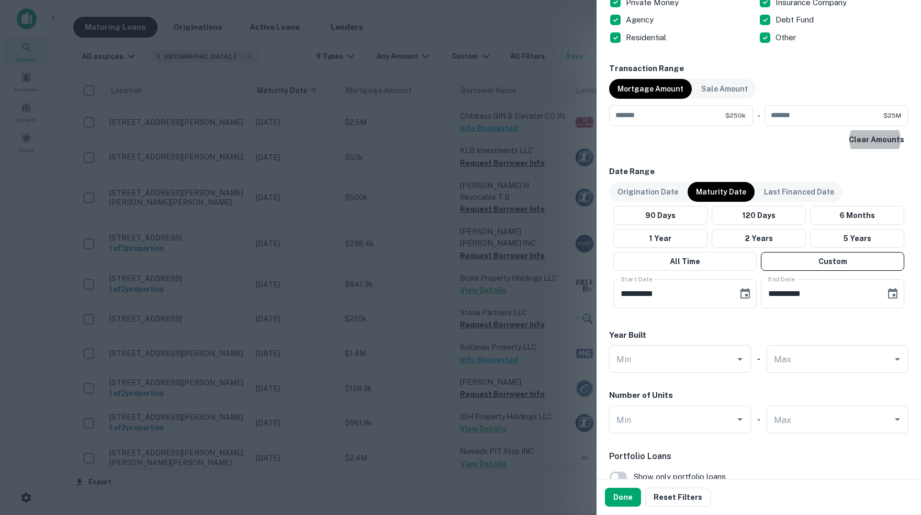
scroll to position [487, 0]
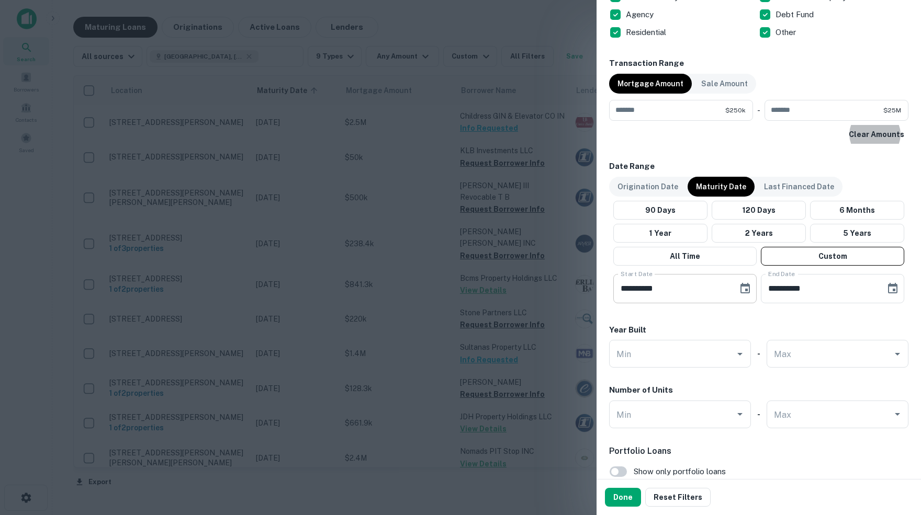
click at [741, 288] on icon "Choose date, selected date is Nov 1, 2025" at bounding box center [745, 289] width 13 height 13
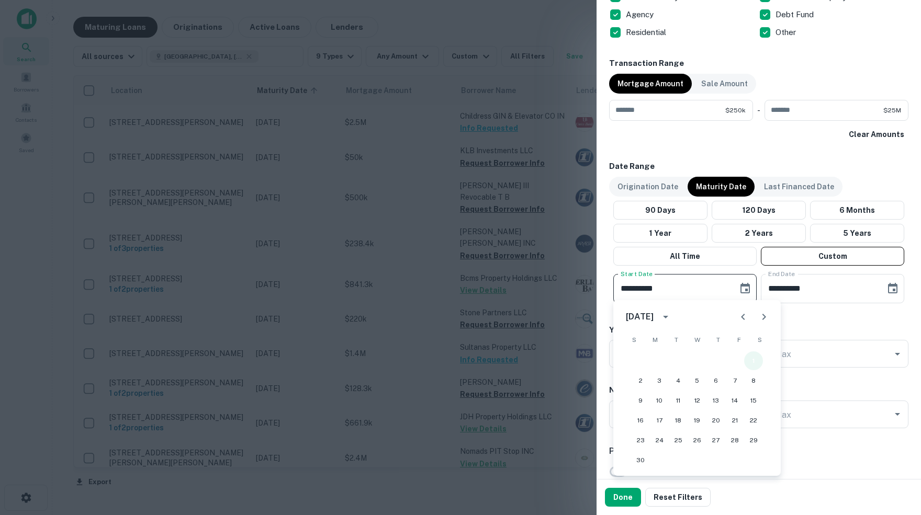
click at [755, 362] on button "1" at bounding box center [753, 361] width 19 height 19
click at [889, 285] on icon "Choose date, selected date is May 31, 2026" at bounding box center [892, 289] width 13 height 13
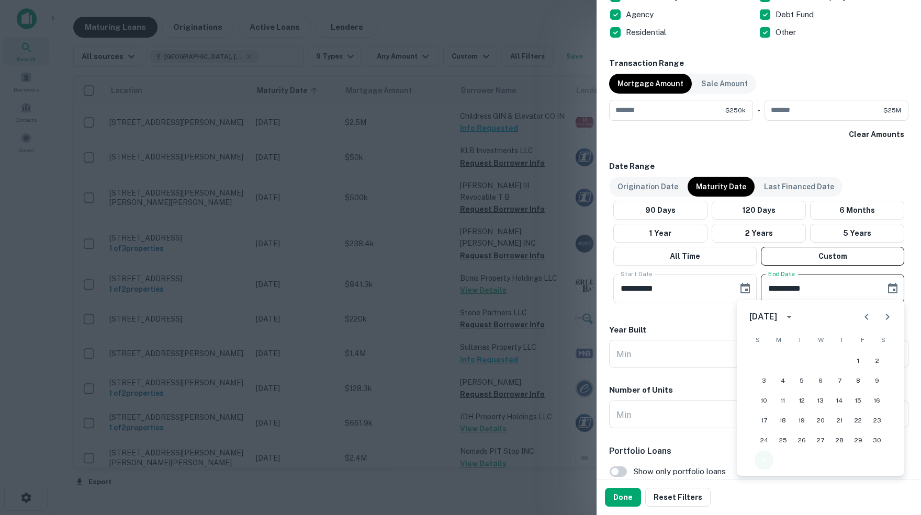
click at [766, 463] on button "31" at bounding box center [764, 460] width 19 height 19
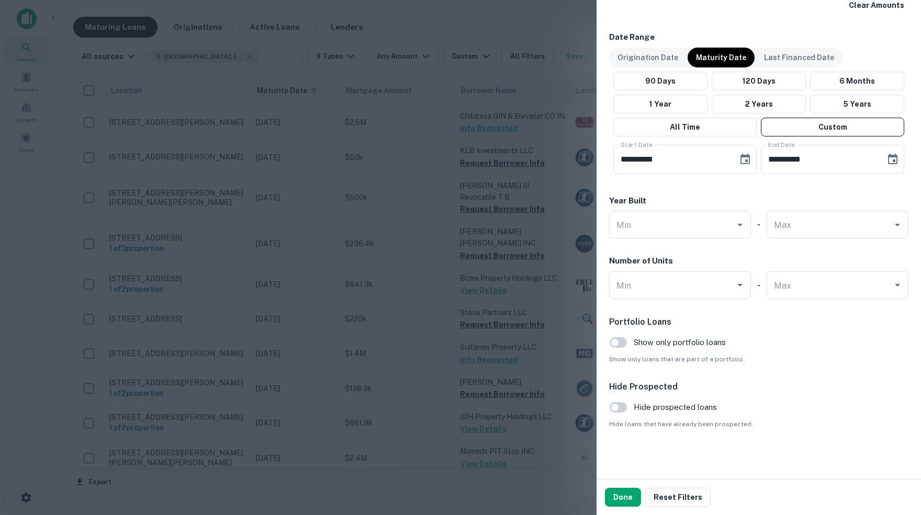
scroll to position [616, 0]
click at [626, 500] on button "Done" at bounding box center [623, 497] width 36 height 19
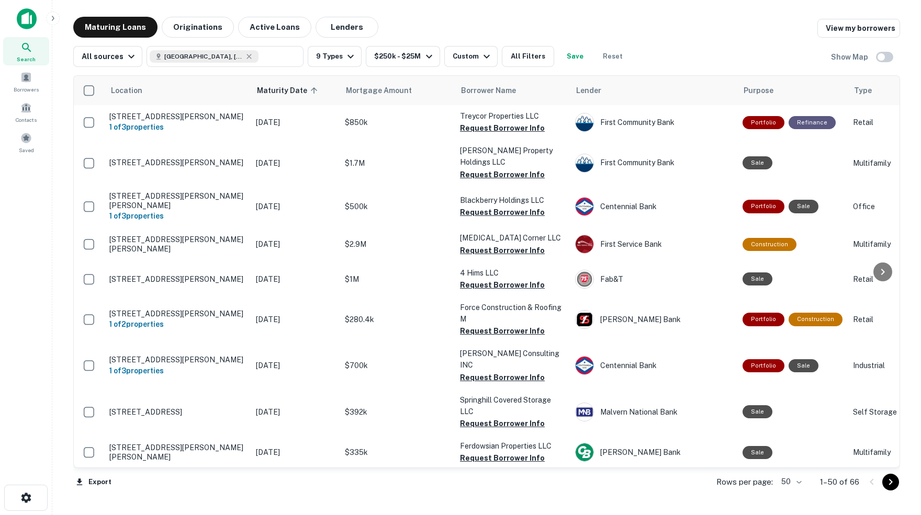
click at [794, 481] on body "Search Borrowers Contacts Saved Maturing Loans Originations Active Loans Lender…" at bounding box center [460, 257] width 921 height 515
click at [786, 494] on li "100" at bounding box center [787, 494] width 30 height 19
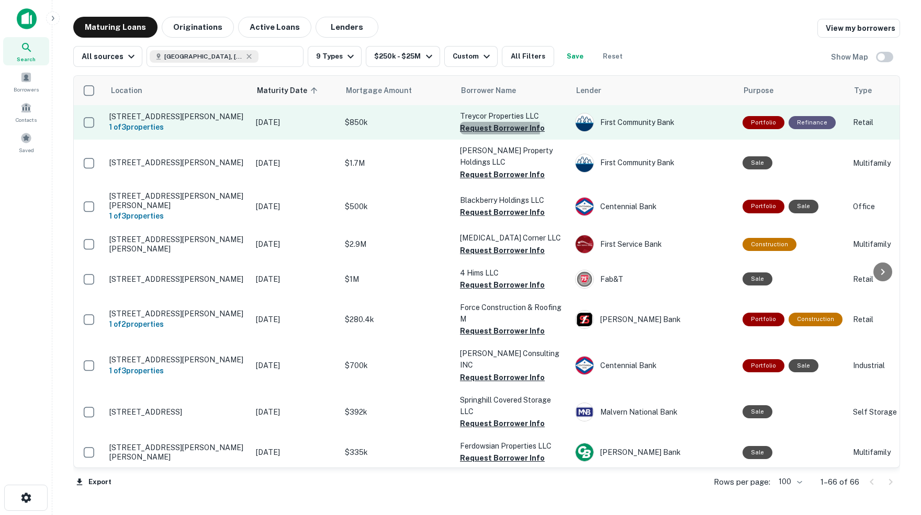
click at [479, 128] on button "Request Borrower Info" at bounding box center [502, 128] width 85 height 13
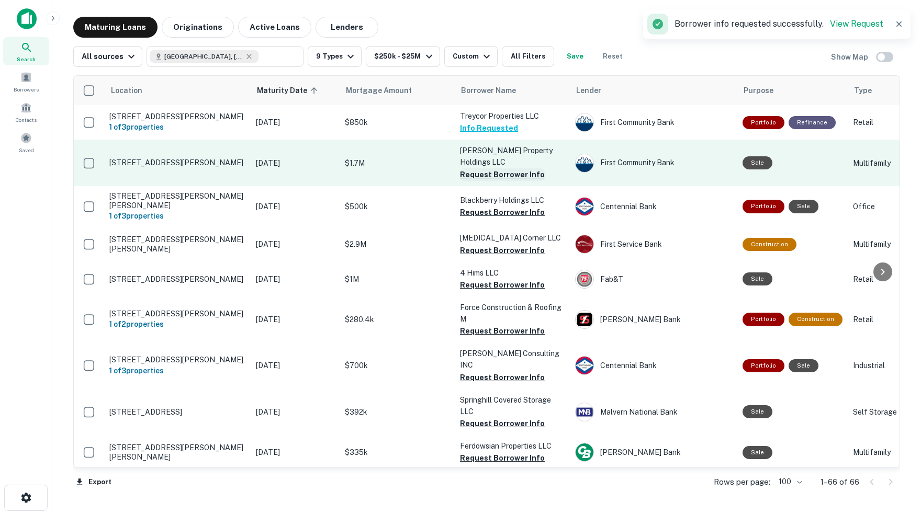
click at [479, 172] on button "Request Borrower Info" at bounding box center [502, 174] width 85 height 13
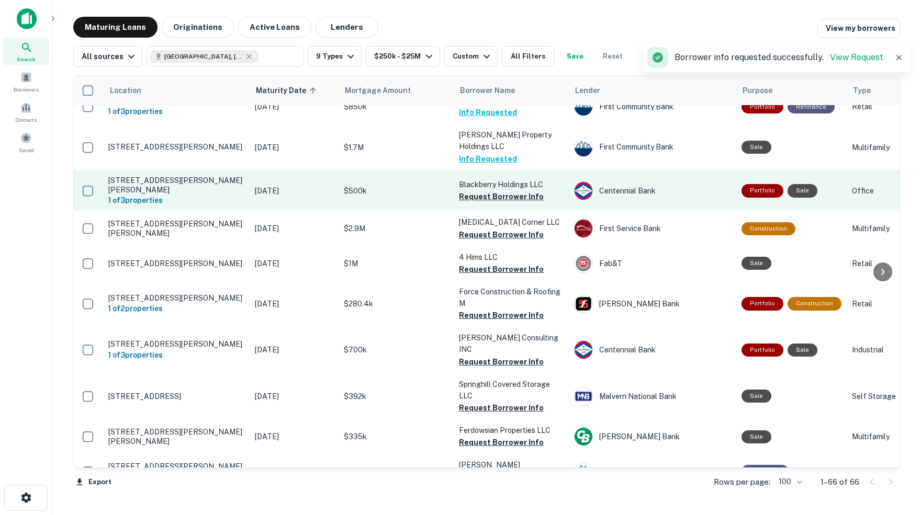
scroll to position [16, 1]
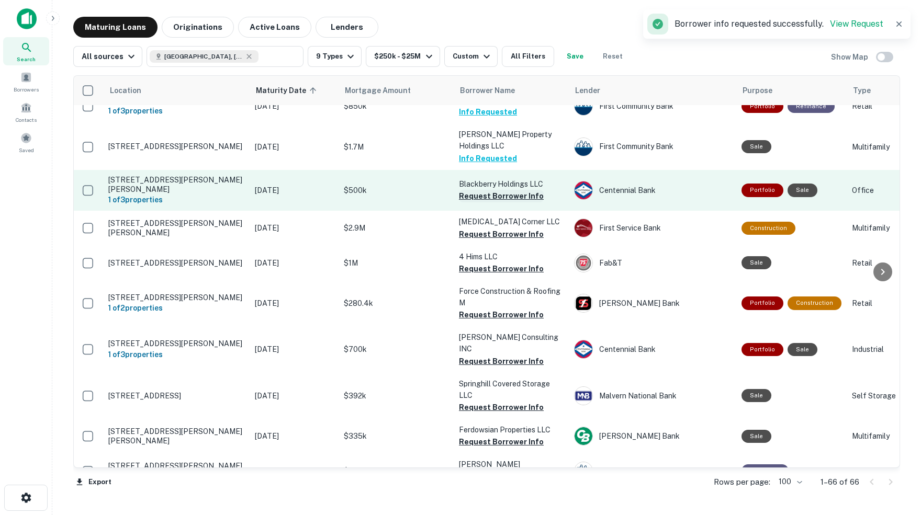
click at [486, 190] on button "Request Borrower Info" at bounding box center [501, 196] width 85 height 13
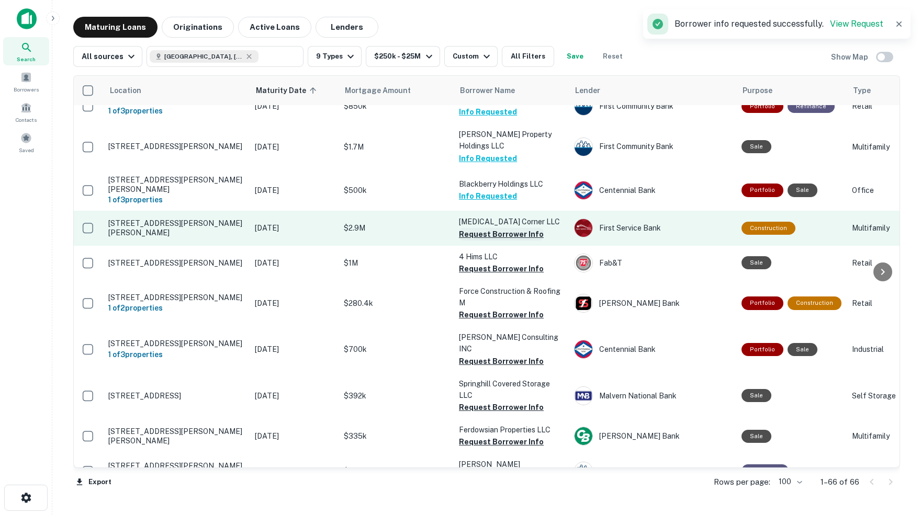
click at [481, 228] on button "Request Borrower Info" at bounding box center [501, 234] width 85 height 13
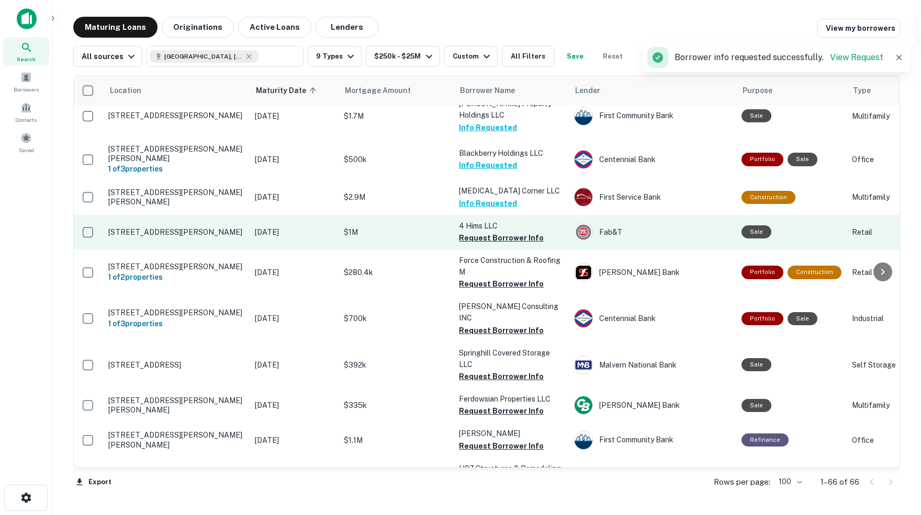
scroll to position [48, 1]
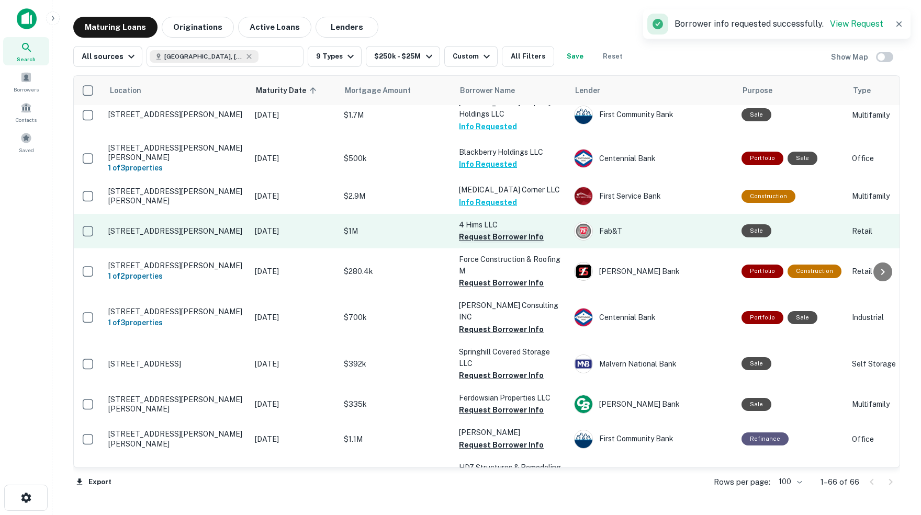
click at [488, 231] on button "Request Borrower Info" at bounding box center [501, 237] width 85 height 13
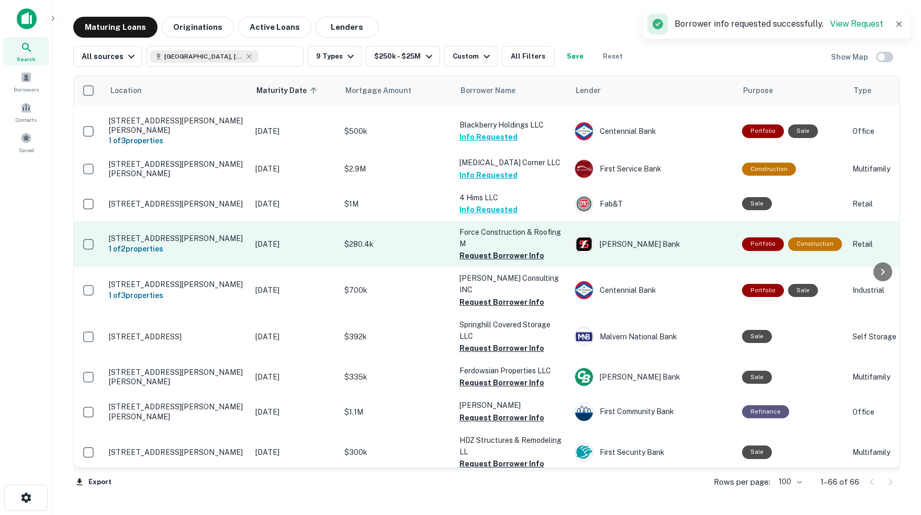
scroll to position [76, 1]
click at [494, 249] on button "Request Borrower Info" at bounding box center [501, 255] width 85 height 13
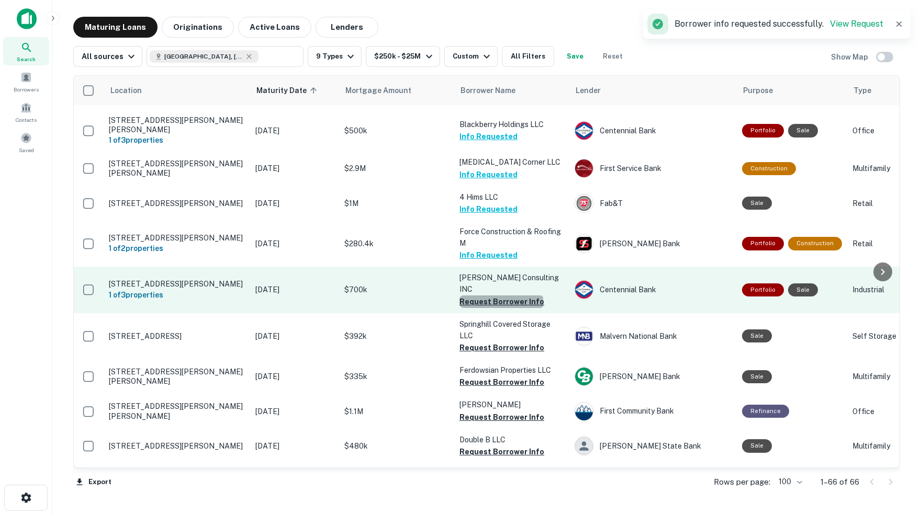
click at [501, 296] on button "Request Borrower Info" at bounding box center [501, 302] width 85 height 13
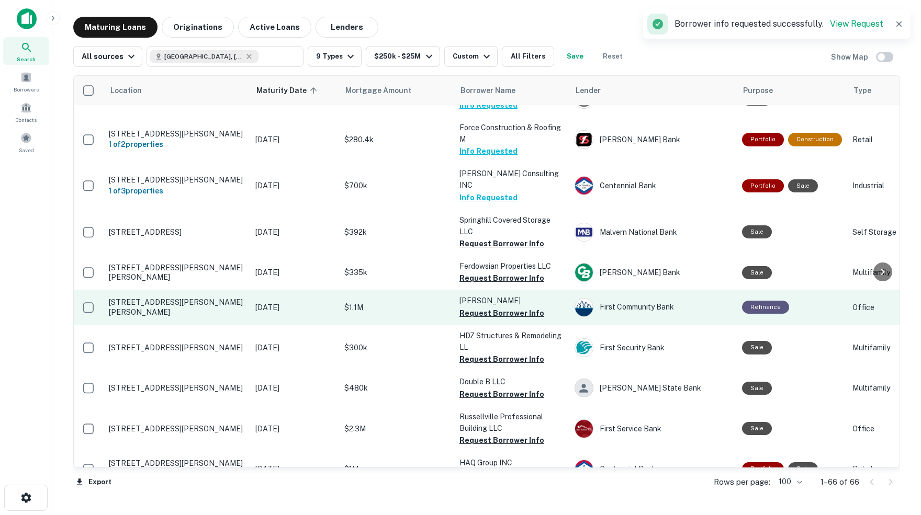
scroll to position [184, 1]
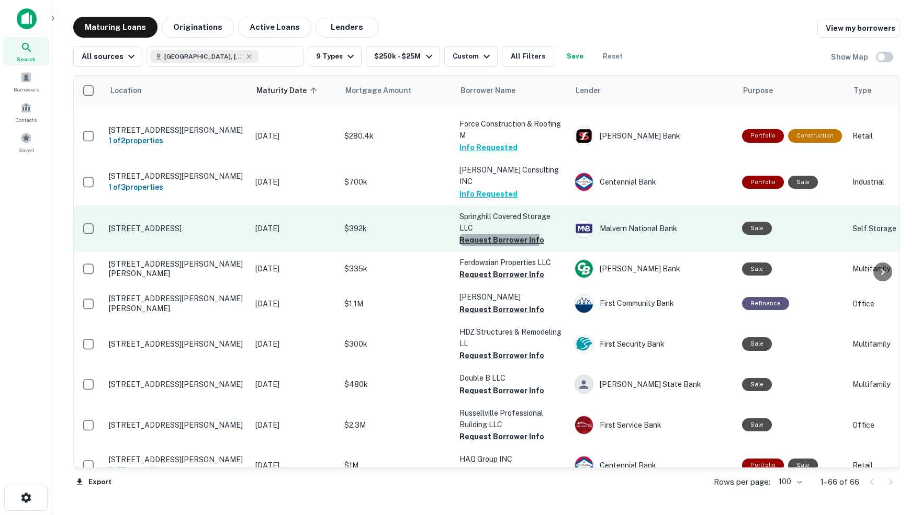
click at [476, 234] on button "Request Borrower Info" at bounding box center [501, 240] width 85 height 13
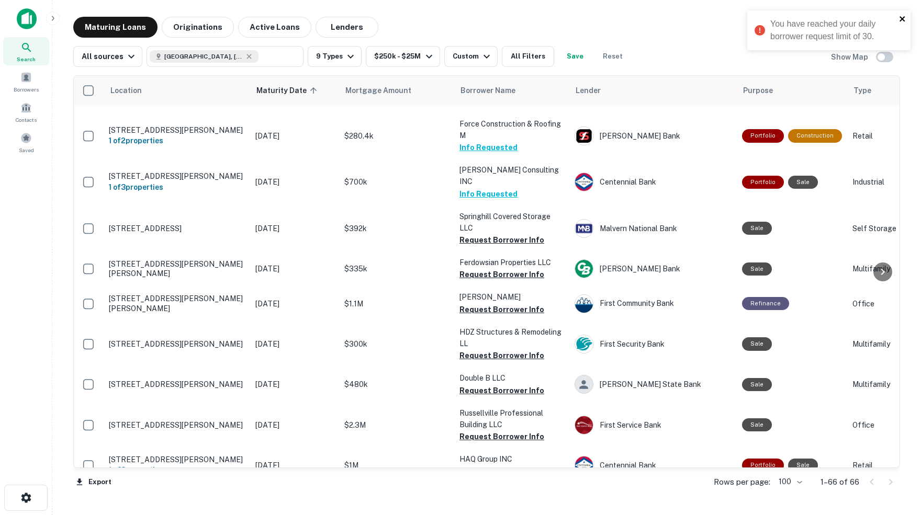
click at [903, 20] on icon "close" at bounding box center [901, 18] width 5 height 5
click at [27, 83] on span at bounding box center [26, 78] width 12 height 12
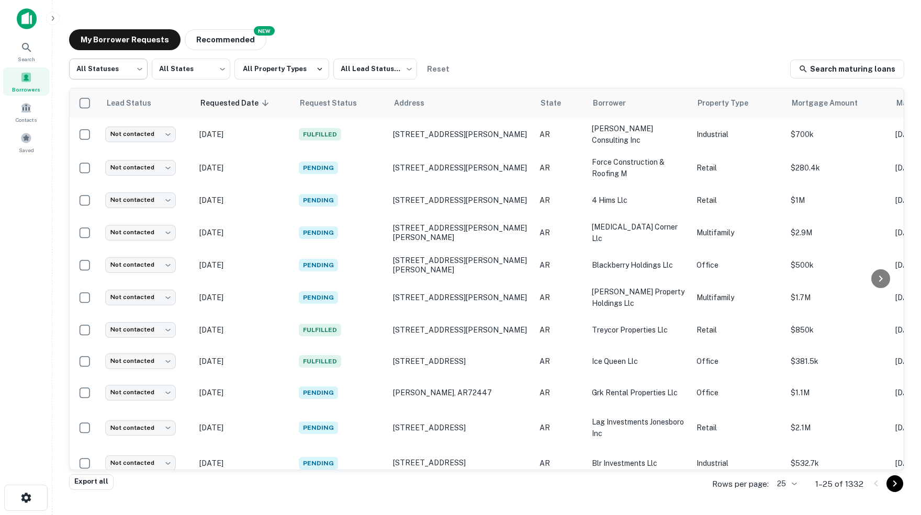
click at [136, 68] on body "Search Borrowers Contacts Saved My Borrower Requests NEW Recommended All Status…" at bounding box center [460, 257] width 921 height 515
click at [102, 133] on li "Fulfilled" at bounding box center [108, 134] width 79 height 19
type input "*********"
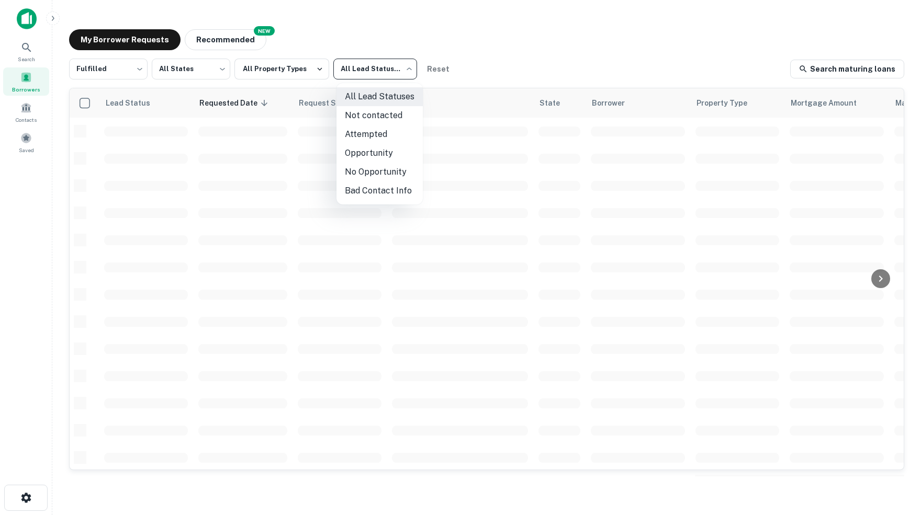
click at [414, 71] on body "Search Borrowers Contacts Saved My Borrower Requests NEW Recommended Fulfilled …" at bounding box center [460, 257] width 921 height 515
click at [395, 115] on li "Not contacted" at bounding box center [379, 115] width 86 height 19
type input "****"
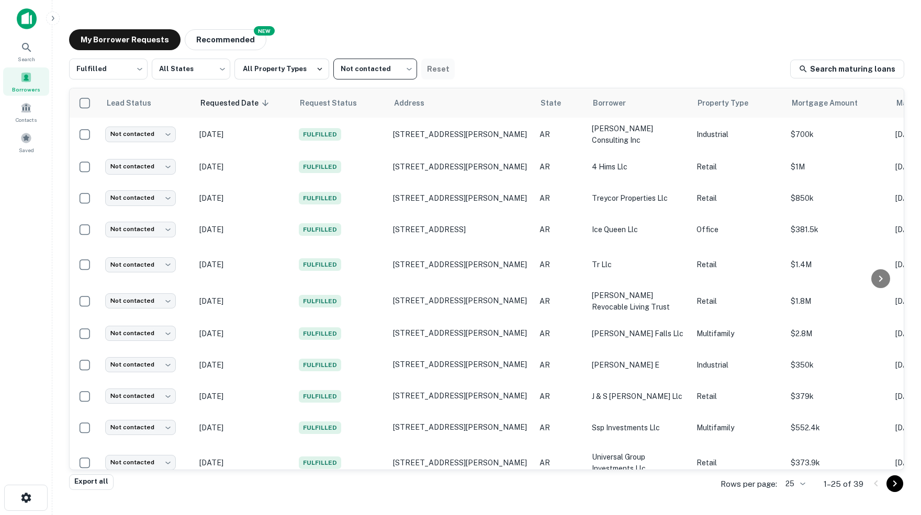
click at [438, 71] on button "Reset" at bounding box center [437, 69] width 33 height 21
type input "***"
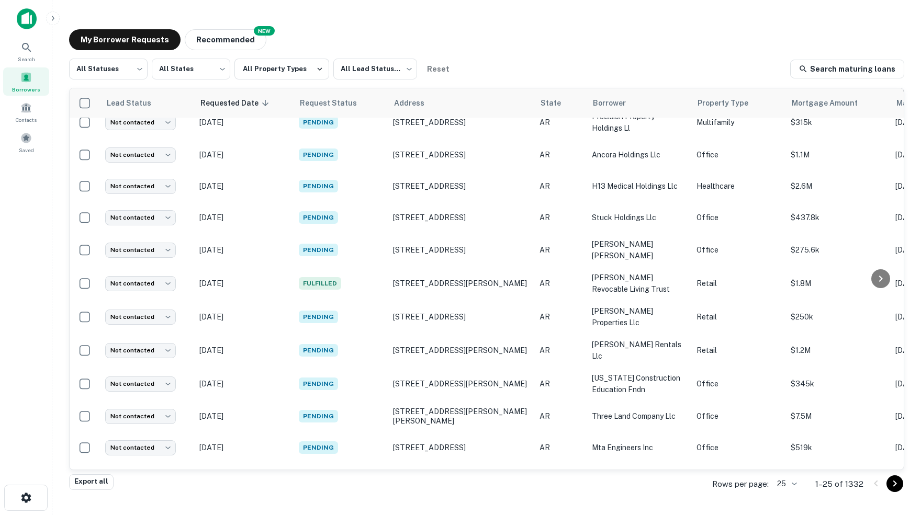
click at [790, 483] on body "Search Borrowers Contacts Saved My Borrower Requests NEW Recommended All Status…" at bounding box center [460, 257] width 921 height 515
click at [781, 476] on li "500" at bounding box center [784, 476] width 36 height 19
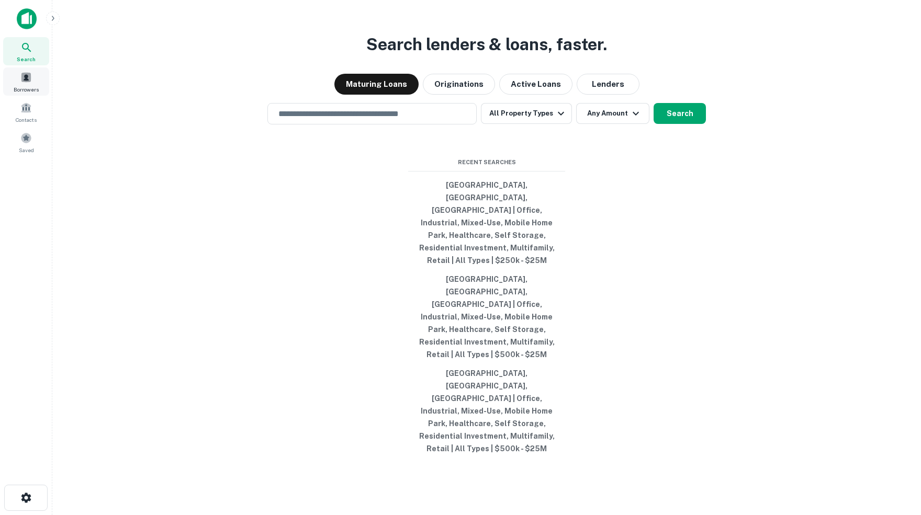
click at [26, 81] on span at bounding box center [26, 78] width 12 height 12
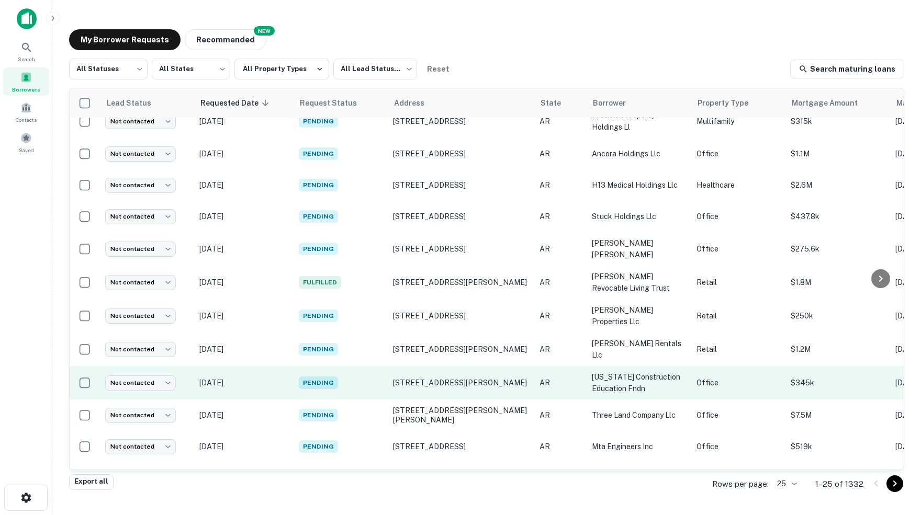
scroll to position [446, 0]
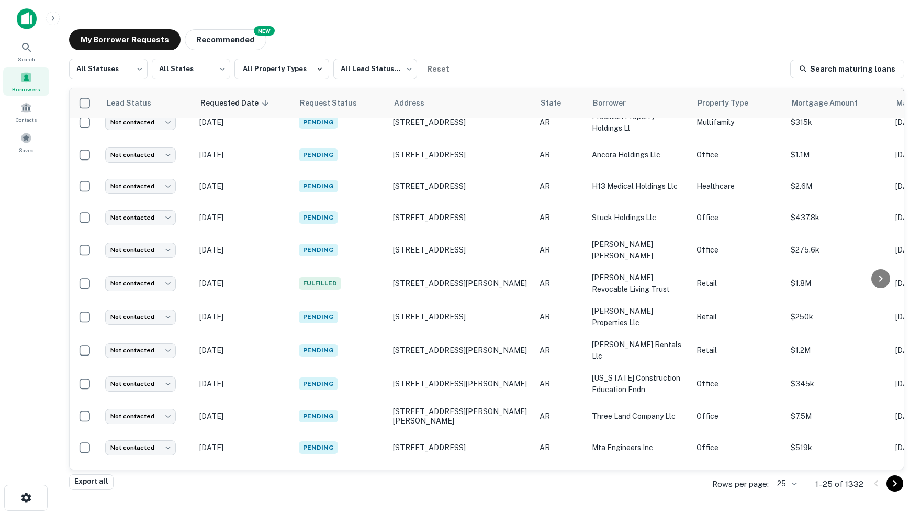
click at [894, 486] on icon "Go to next page" at bounding box center [895, 484] width 13 height 13
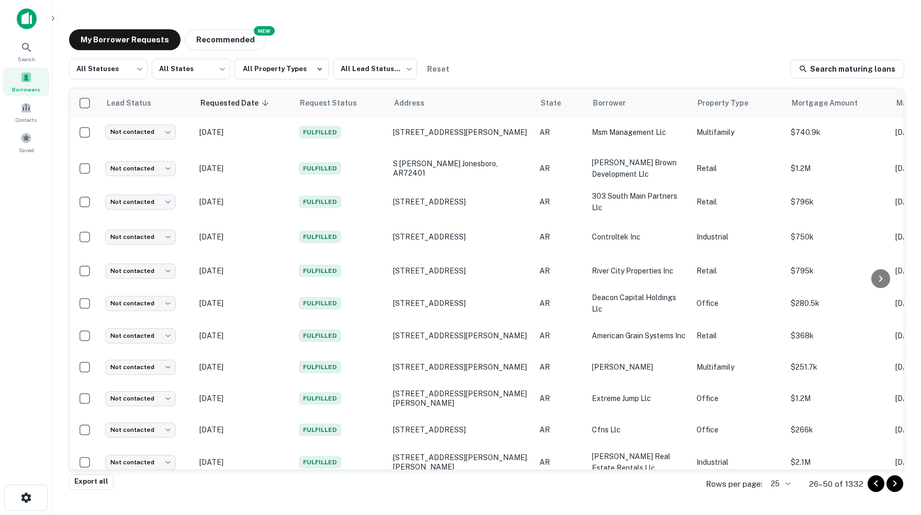
click at [892, 487] on icon "Go to next page" at bounding box center [895, 484] width 13 height 13
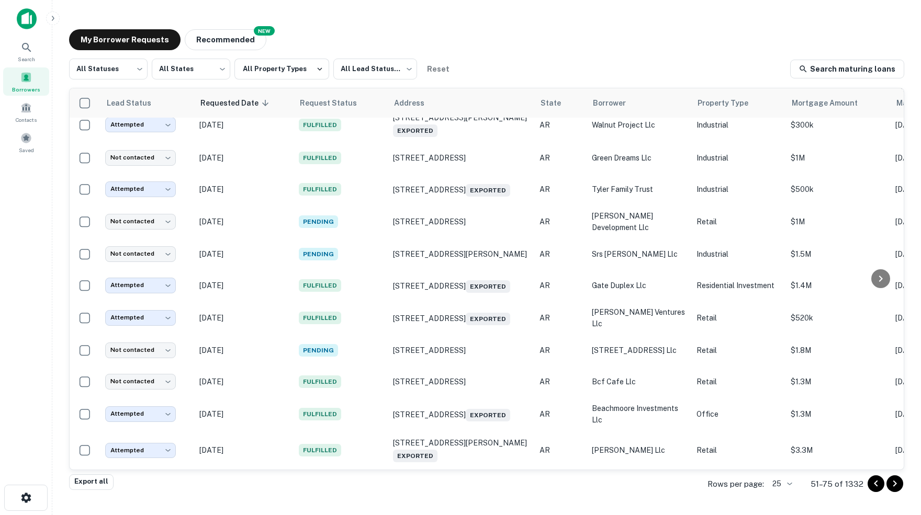
click at [892, 489] on icon "Go to next page" at bounding box center [895, 484] width 13 height 13
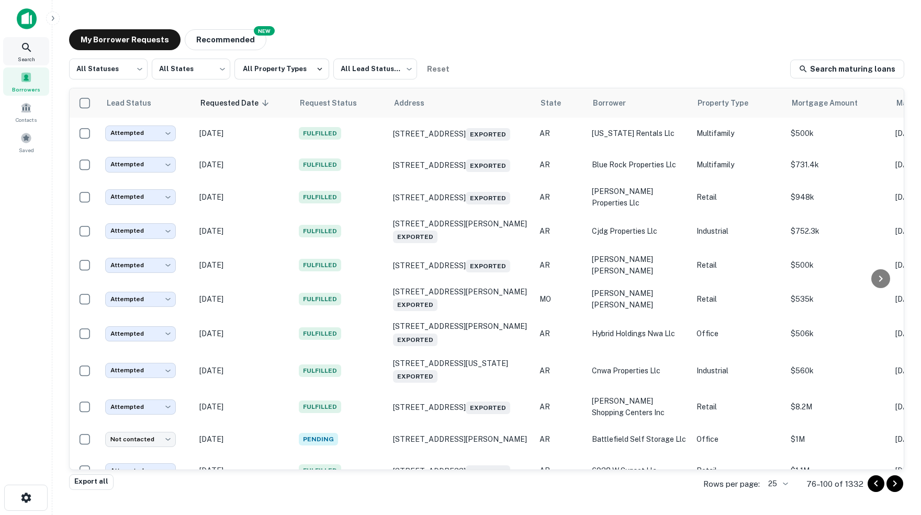
click at [27, 52] on icon at bounding box center [26, 47] width 13 height 13
